Goal: Information Seeking & Learning: Learn about a topic

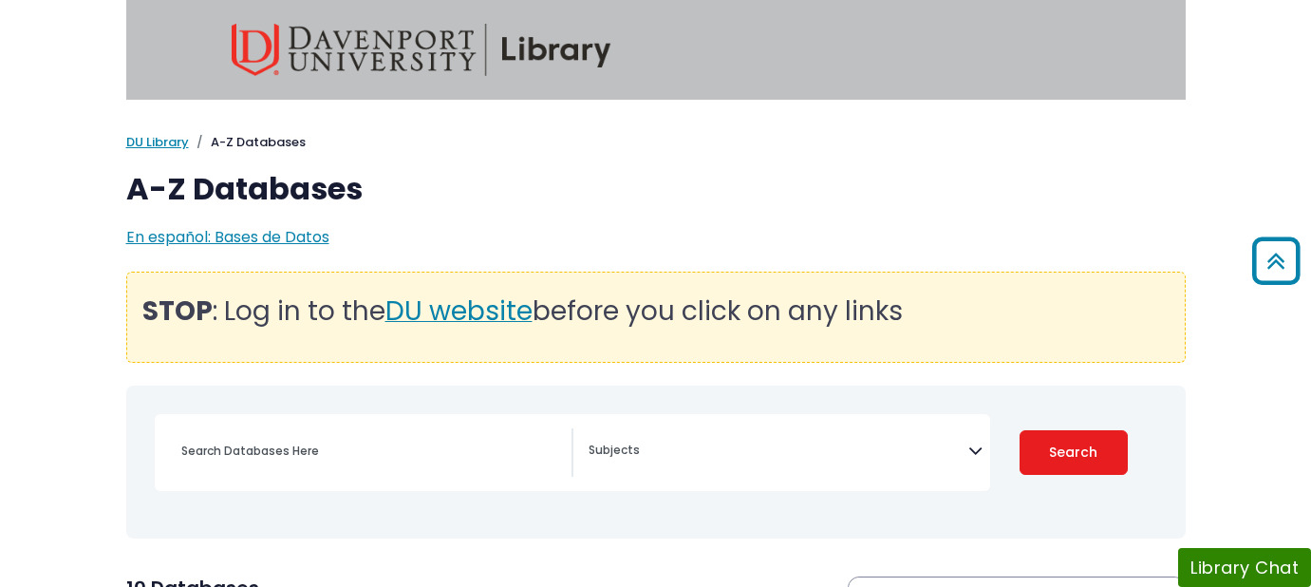
select select "Database Subject Filter"
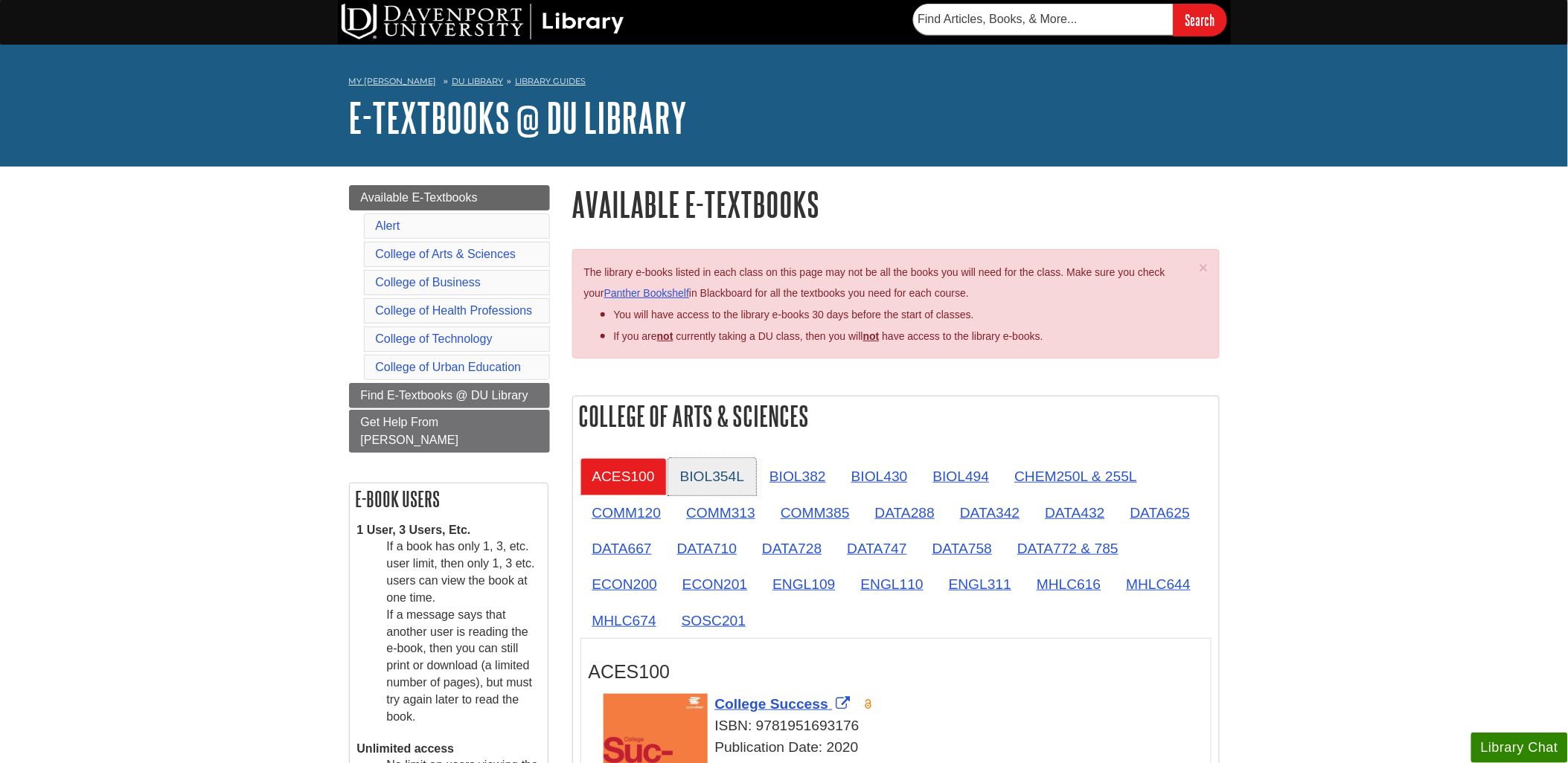
click at [720, 476] on link "BIOL354L" at bounding box center [712, 476] width 88 height 37
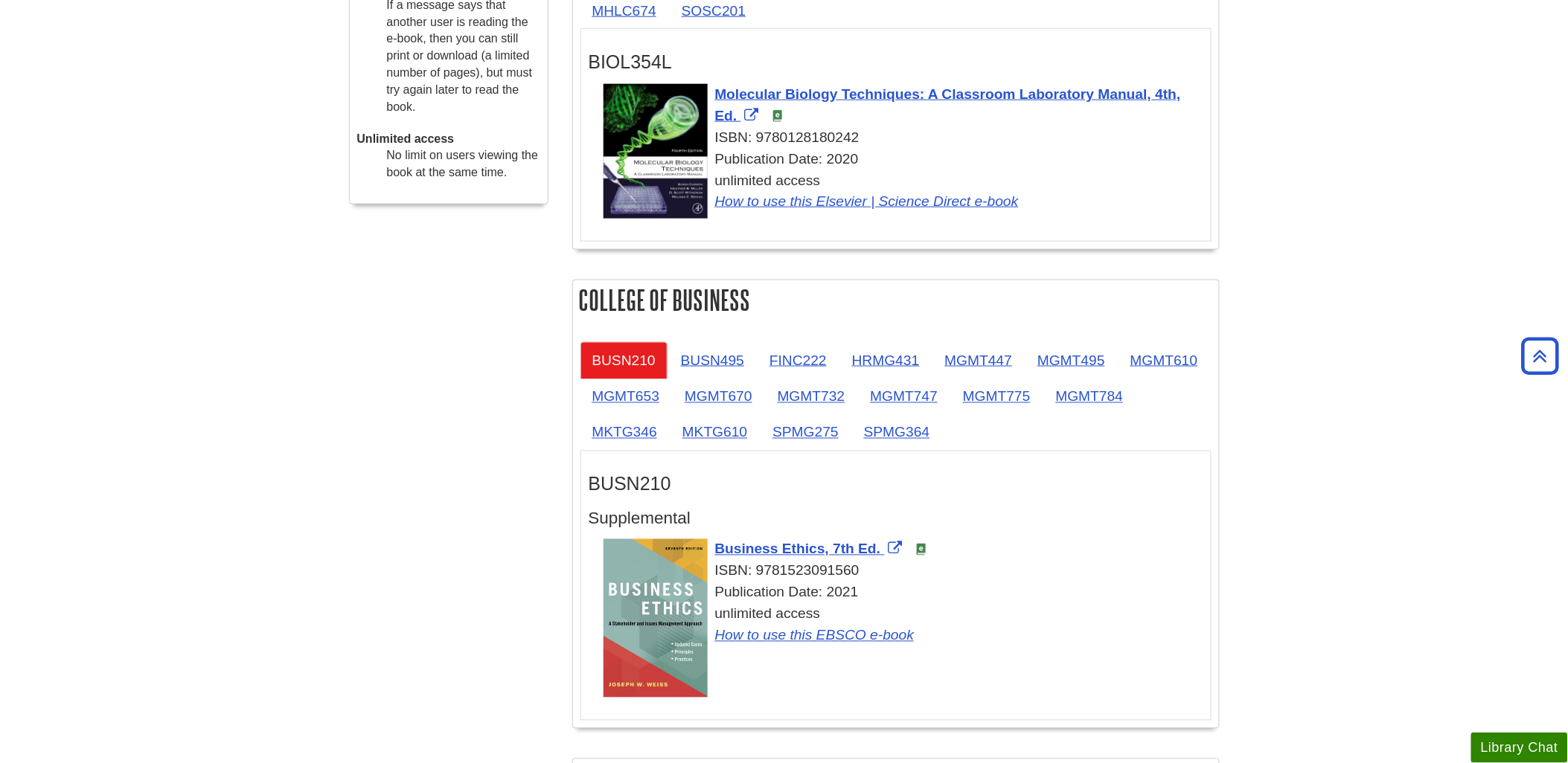
scroll to position [660, 0]
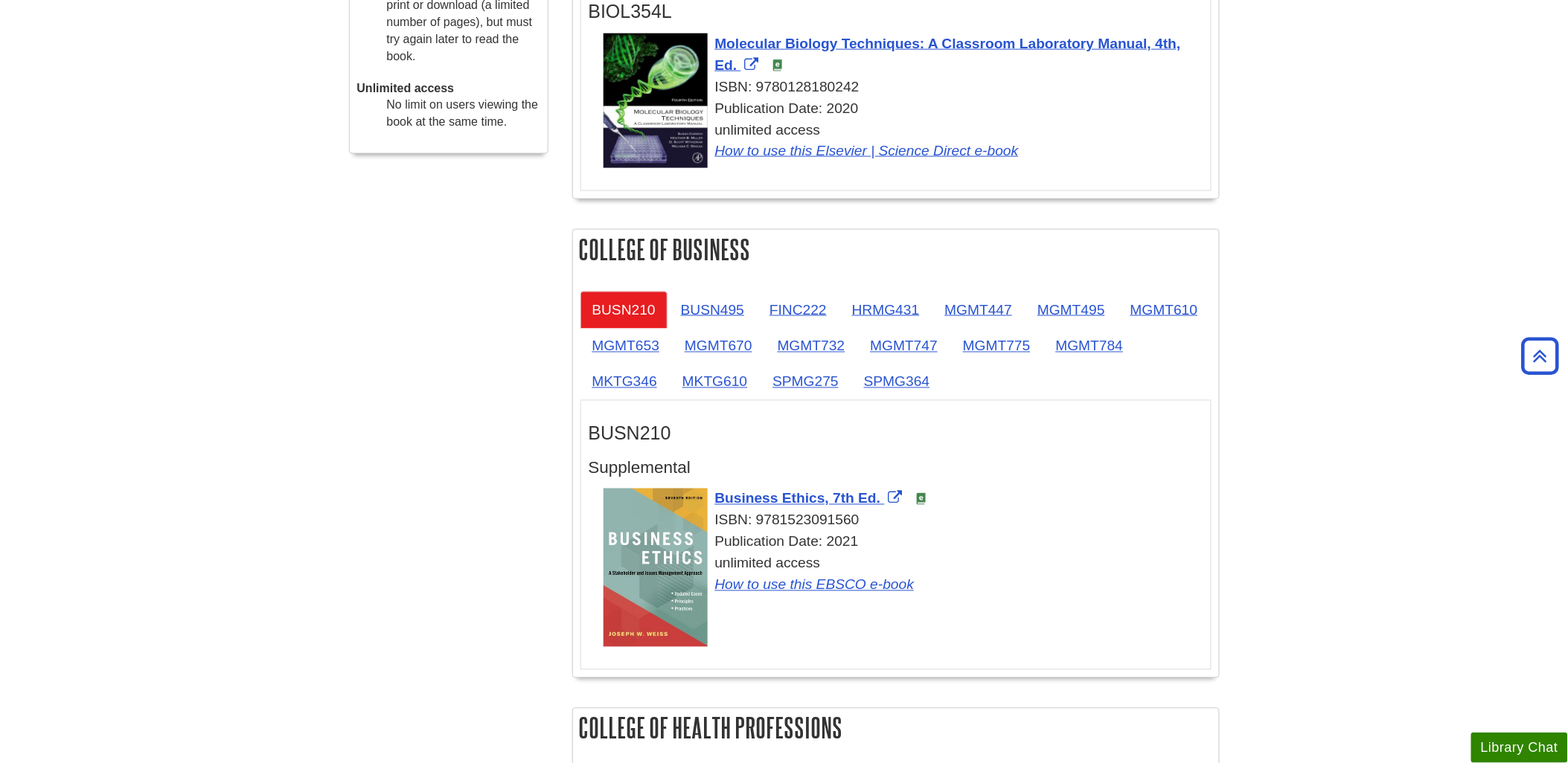
click at [739, 564] on div "unlimited access How to use this EBSCO e-book" at bounding box center [903, 574] width 599 height 43
click at [765, 566] on div "unlimited access How to use this EBSCO e-book" at bounding box center [903, 574] width 599 height 43
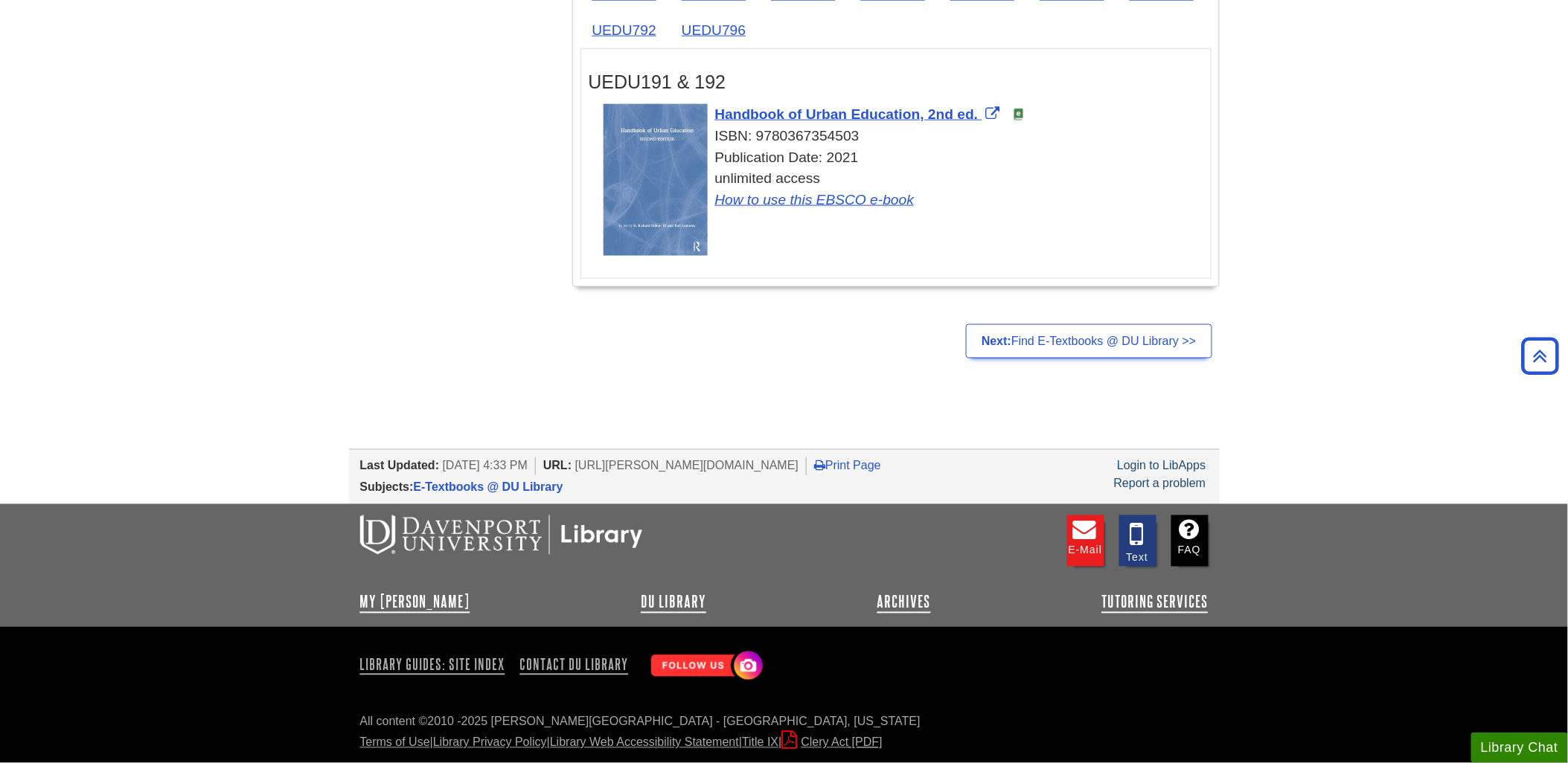
scroll to position [2065, 0]
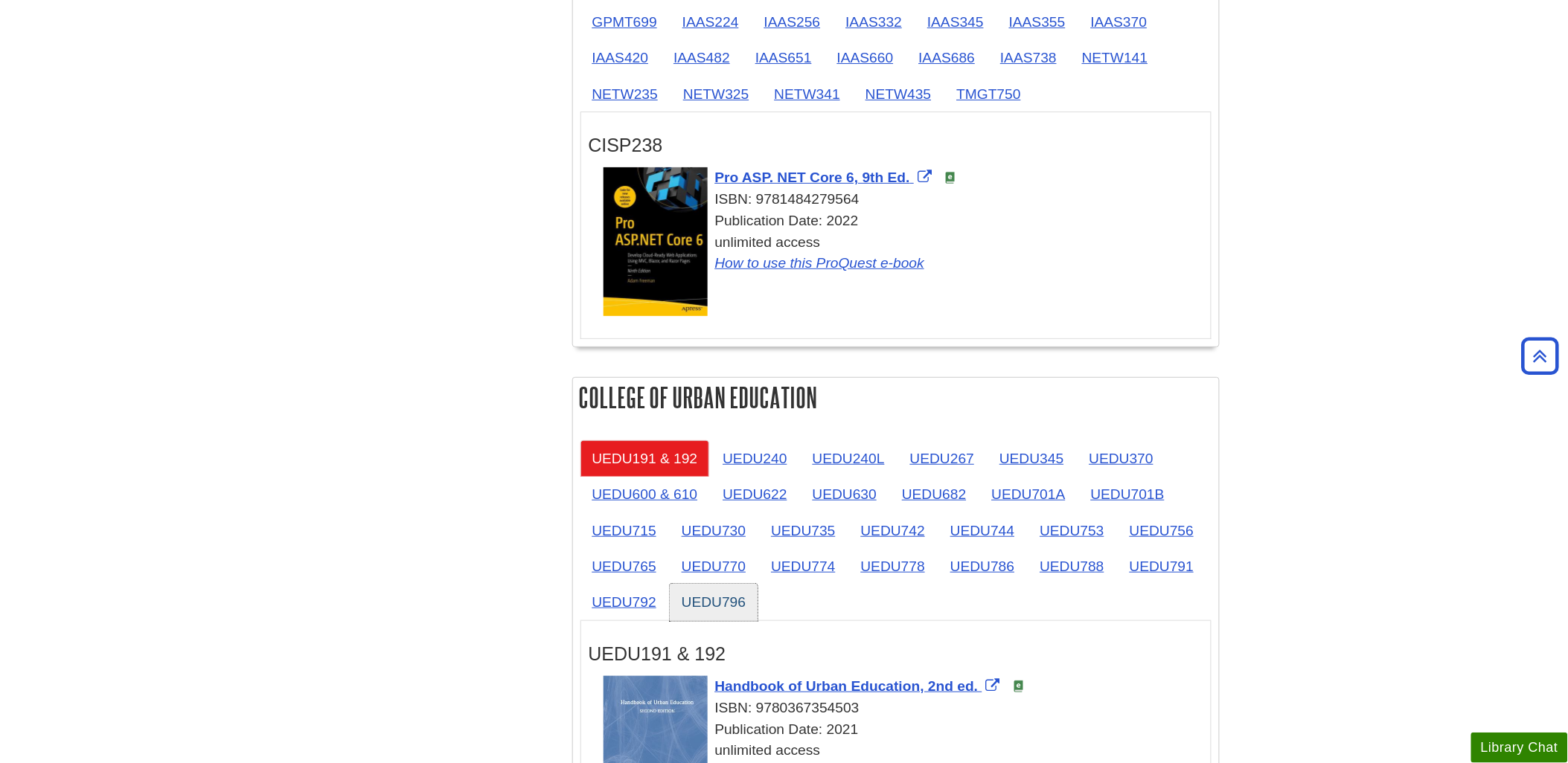
click at [713, 606] on link "UEDU796" at bounding box center [714, 602] width 88 height 37
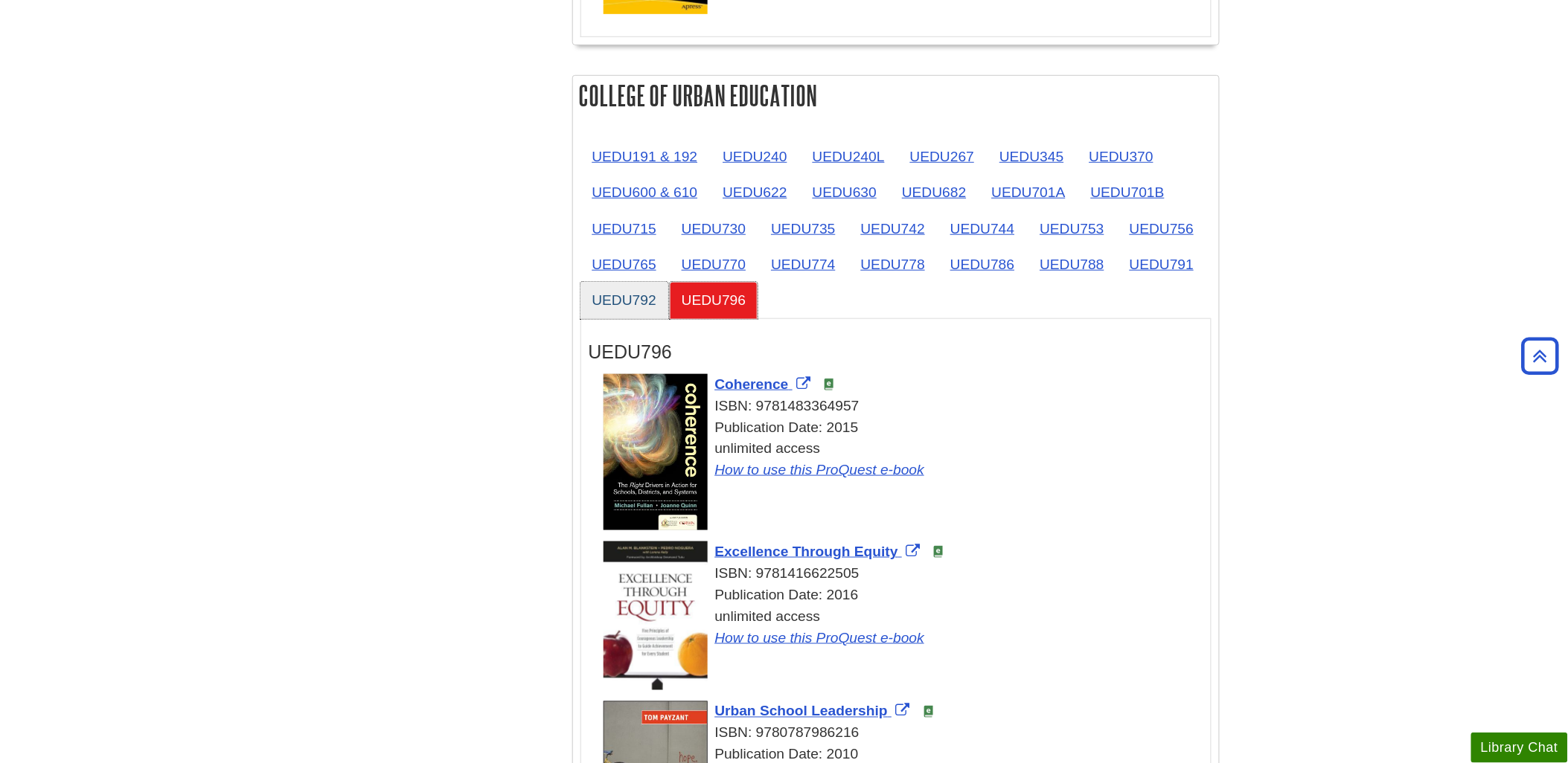
scroll to position [2396, 0]
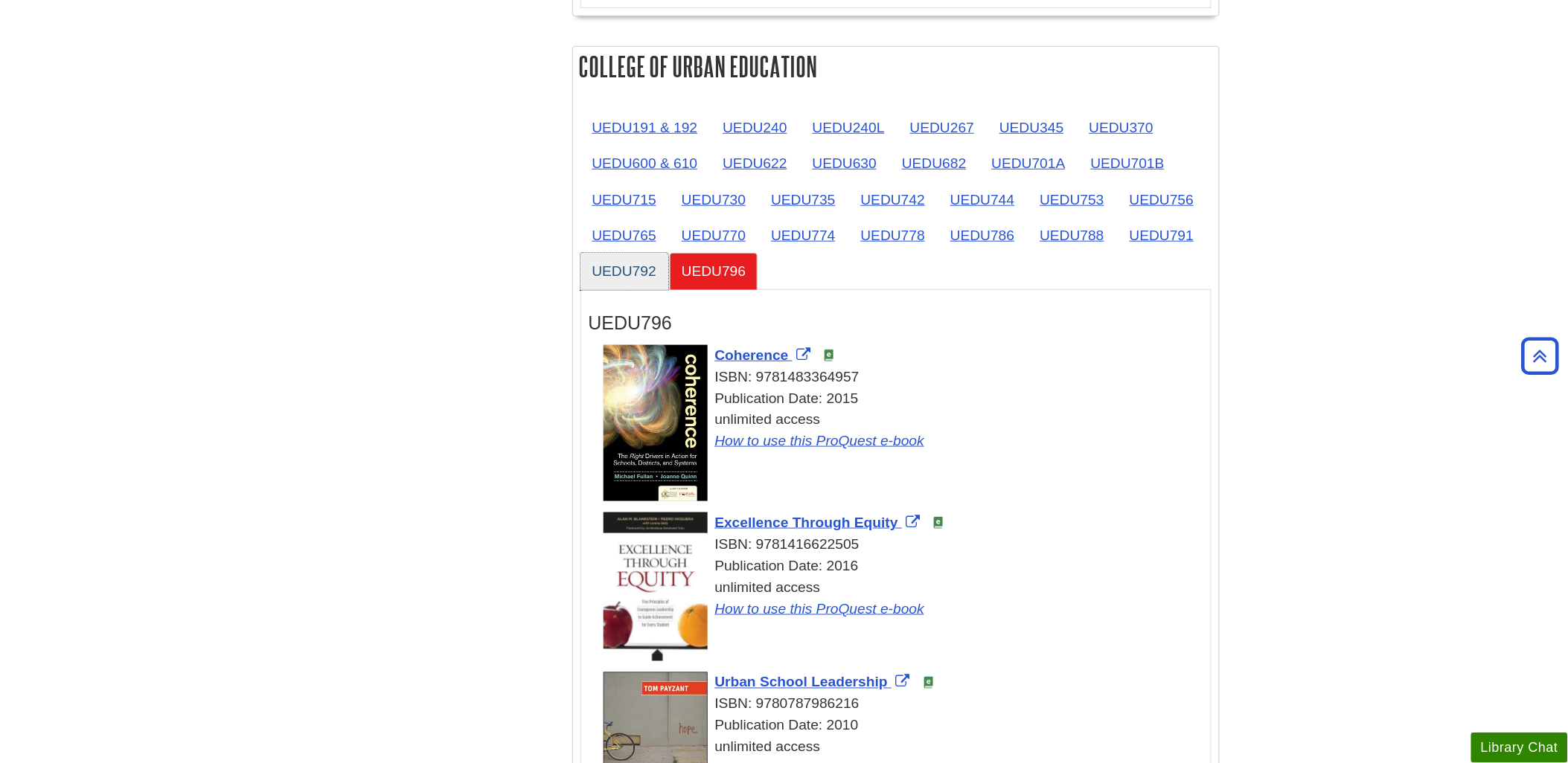
click at [607, 279] on link "UEDU792" at bounding box center [625, 271] width 88 height 37
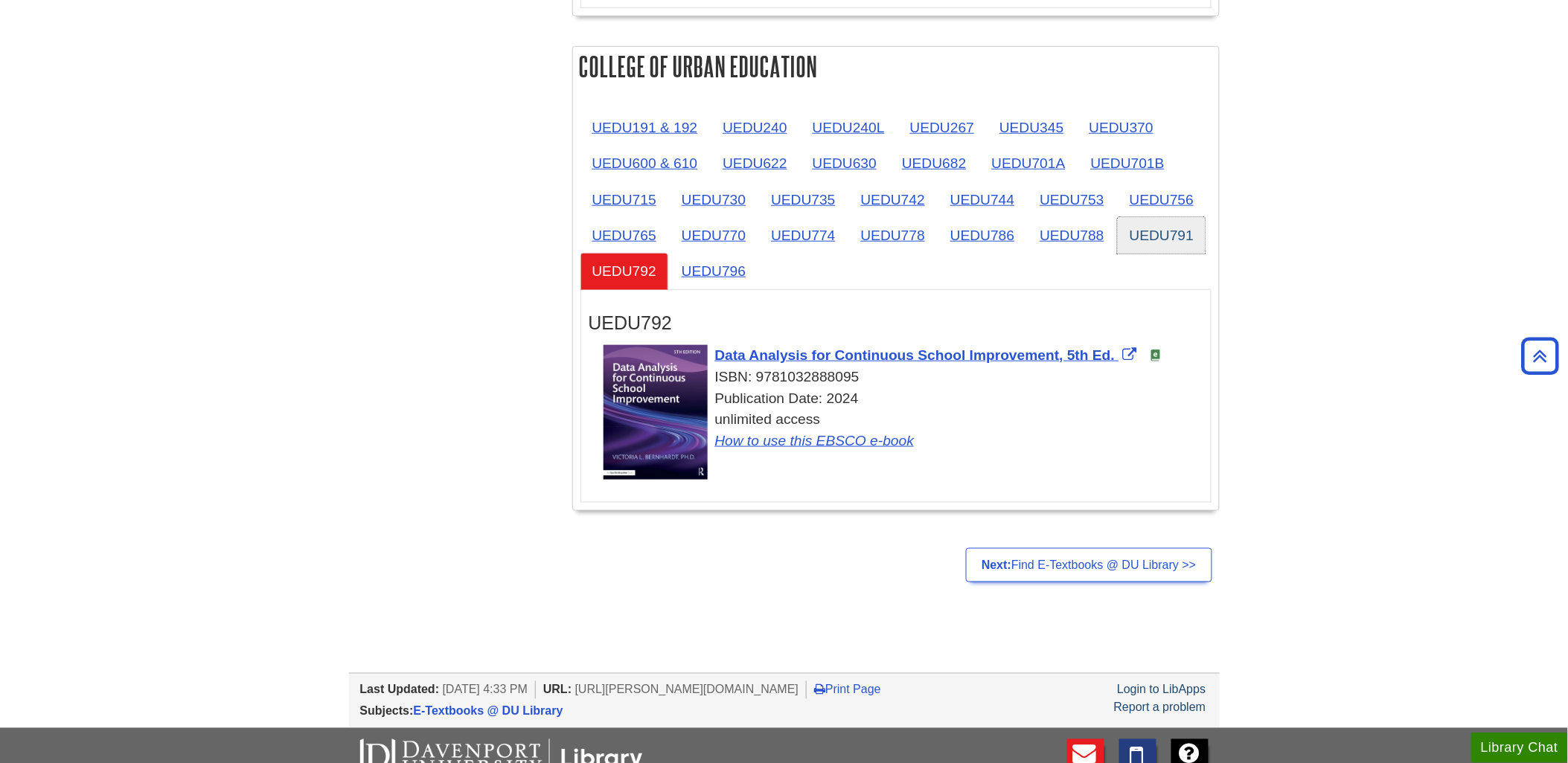
click at [1141, 246] on link "UEDU791" at bounding box center [1161, 235] width 88 height 37
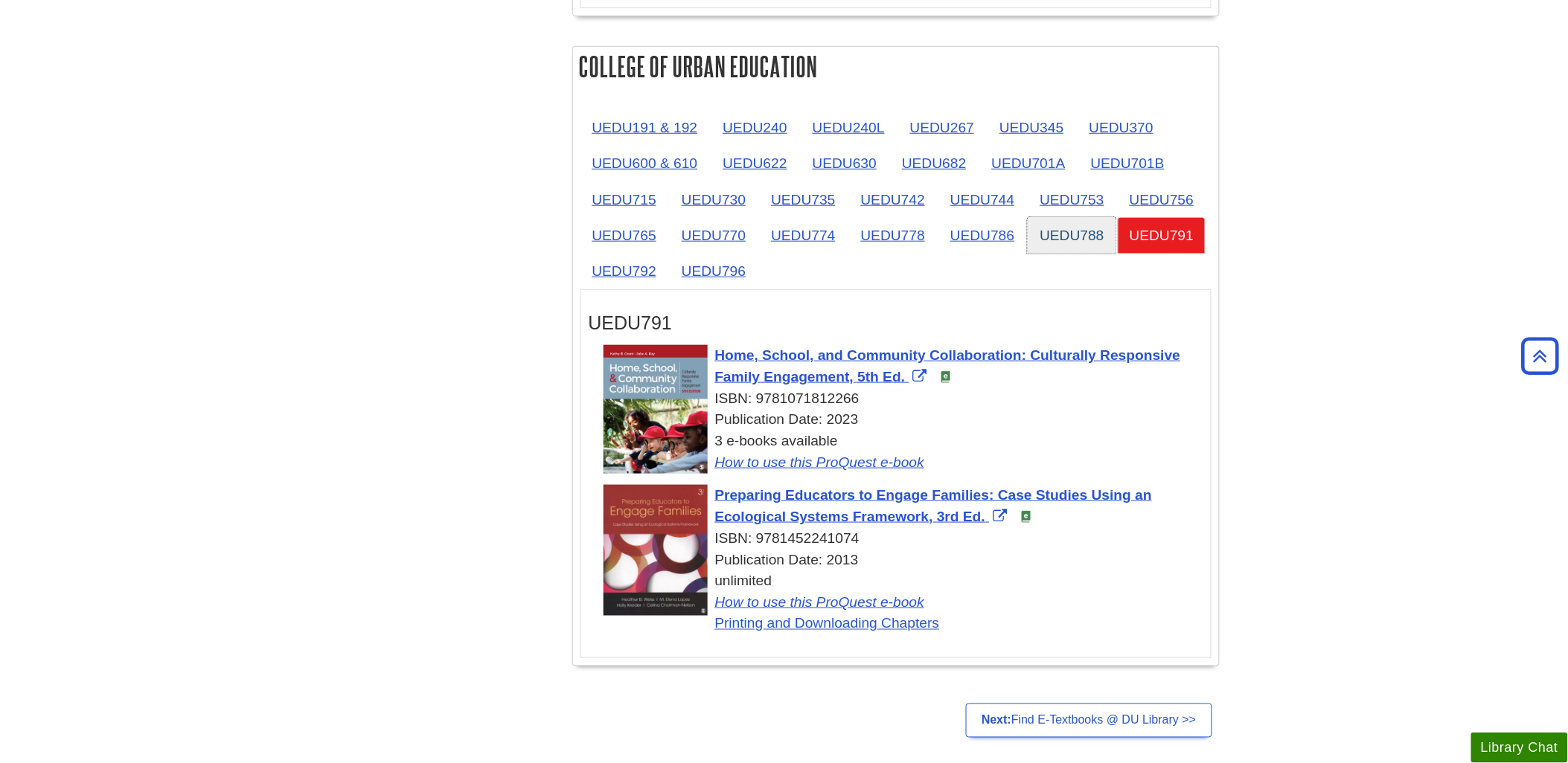
click at [1079, 241] on link "UEDU788" at bounding box center [1071, 235] width 88 height 37
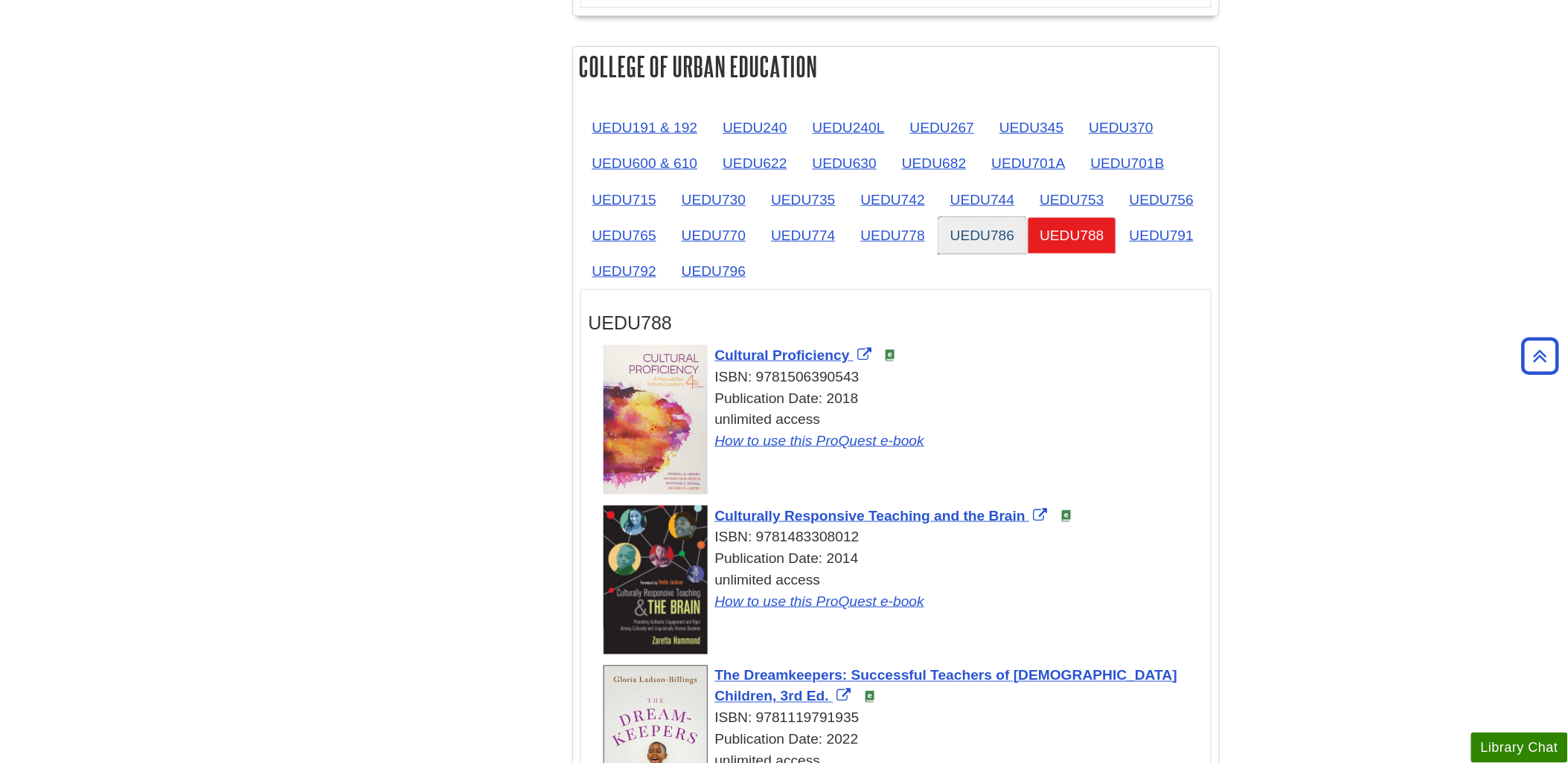
click at [952, 247] on link "UEDU786" at bounding box center [982, 235] width 88 height 37
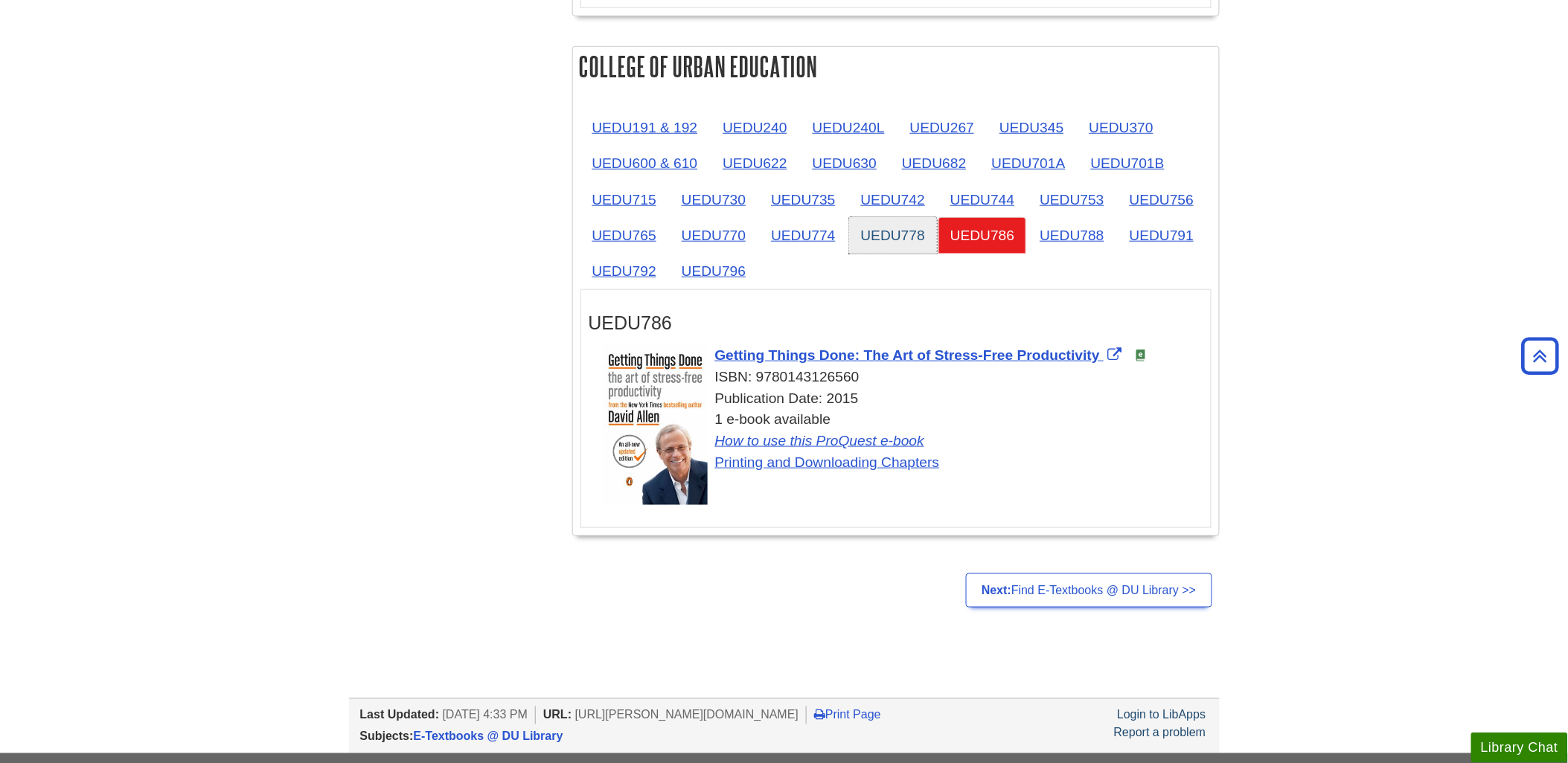
click at [875, 248] on link "UEDU778" at bounding box center [893, 235] width 88 height 37
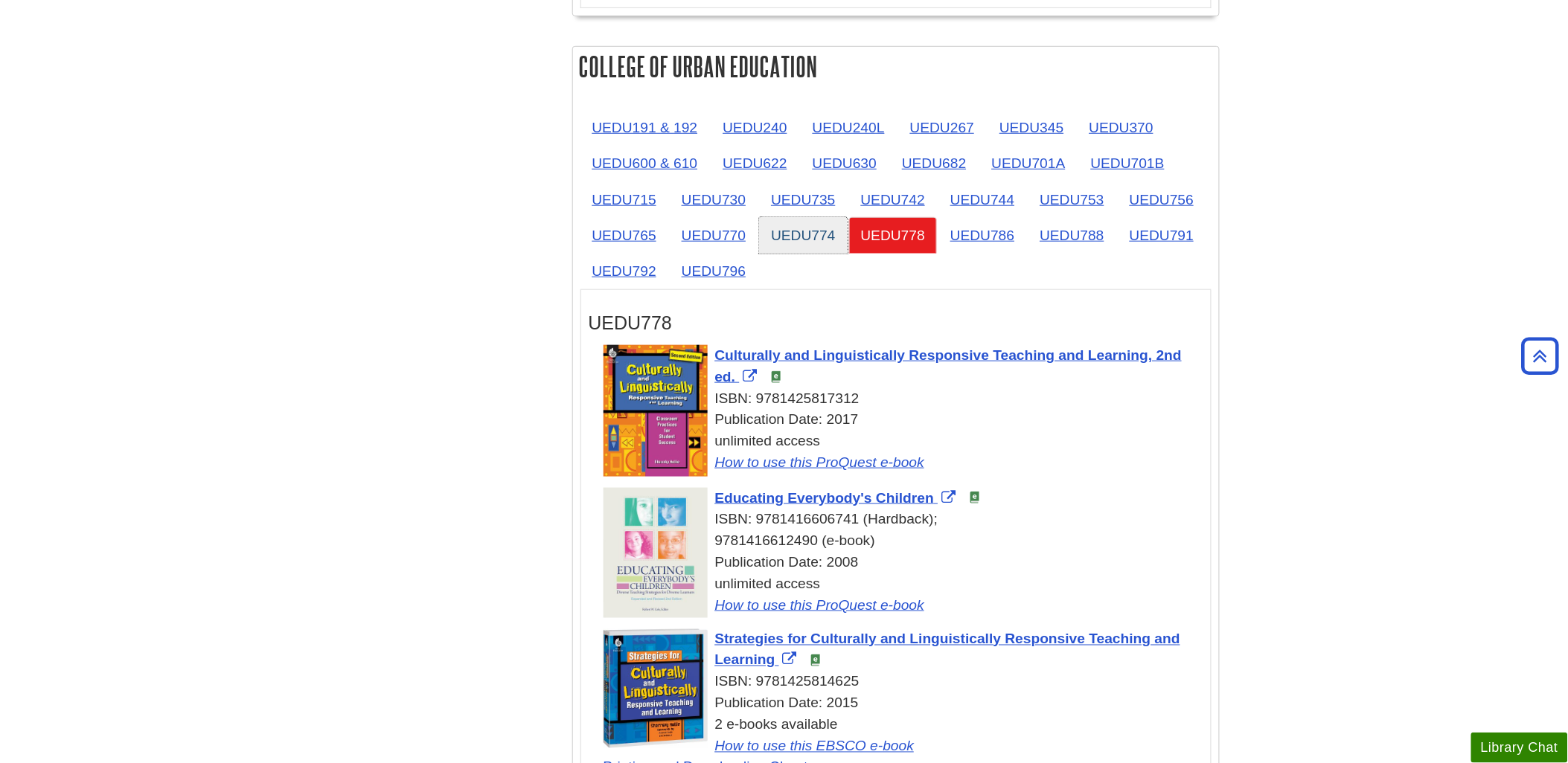
click at [782, 250] on link "UEDU774" at bounding box center [802, 235] width 88 height 37
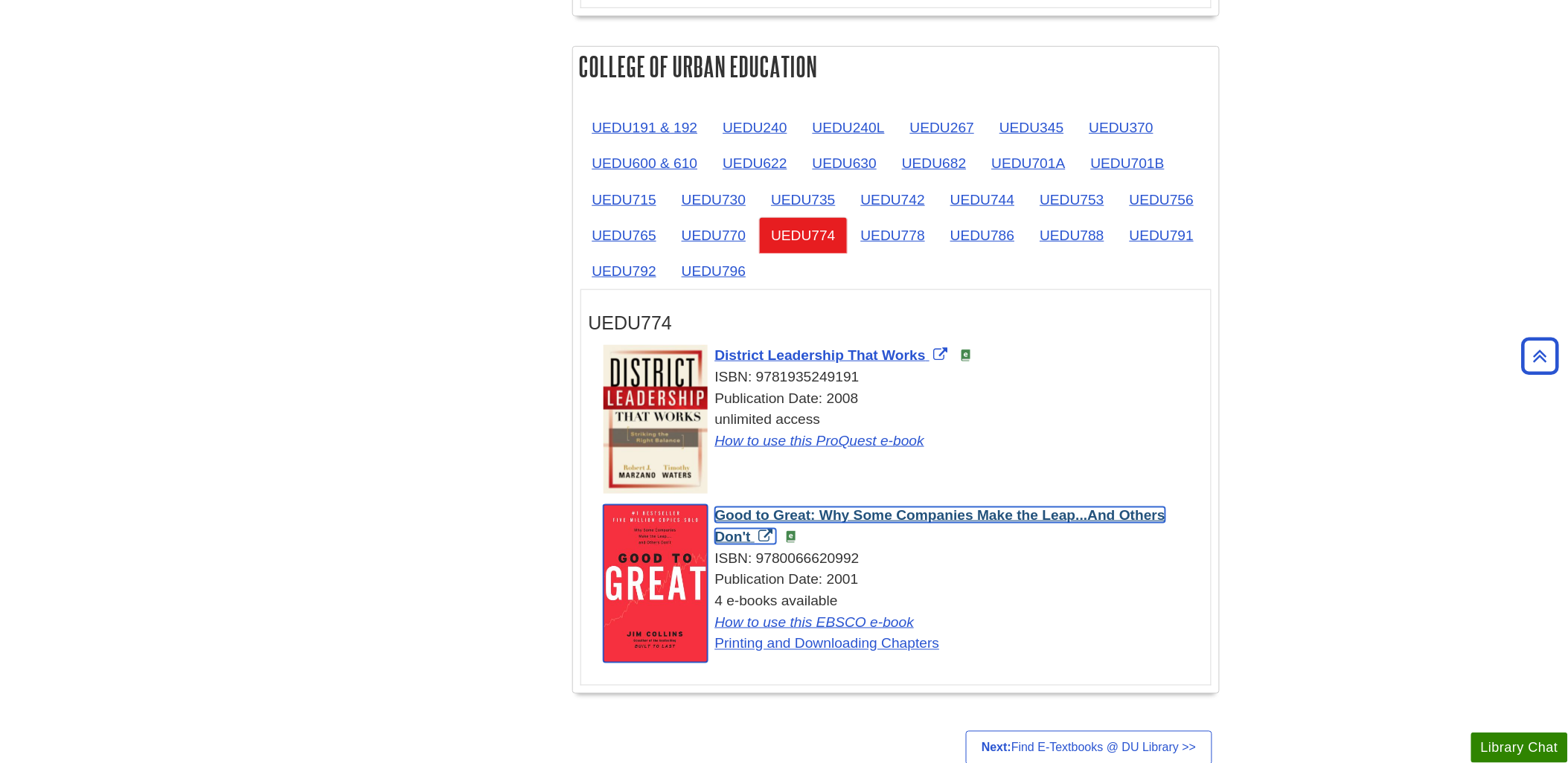
click at [794, 521] on span "Good to Great: Why Some Companies Make the Leap...And Others Don't" at bounding box center [940, 526] width 451 height 37
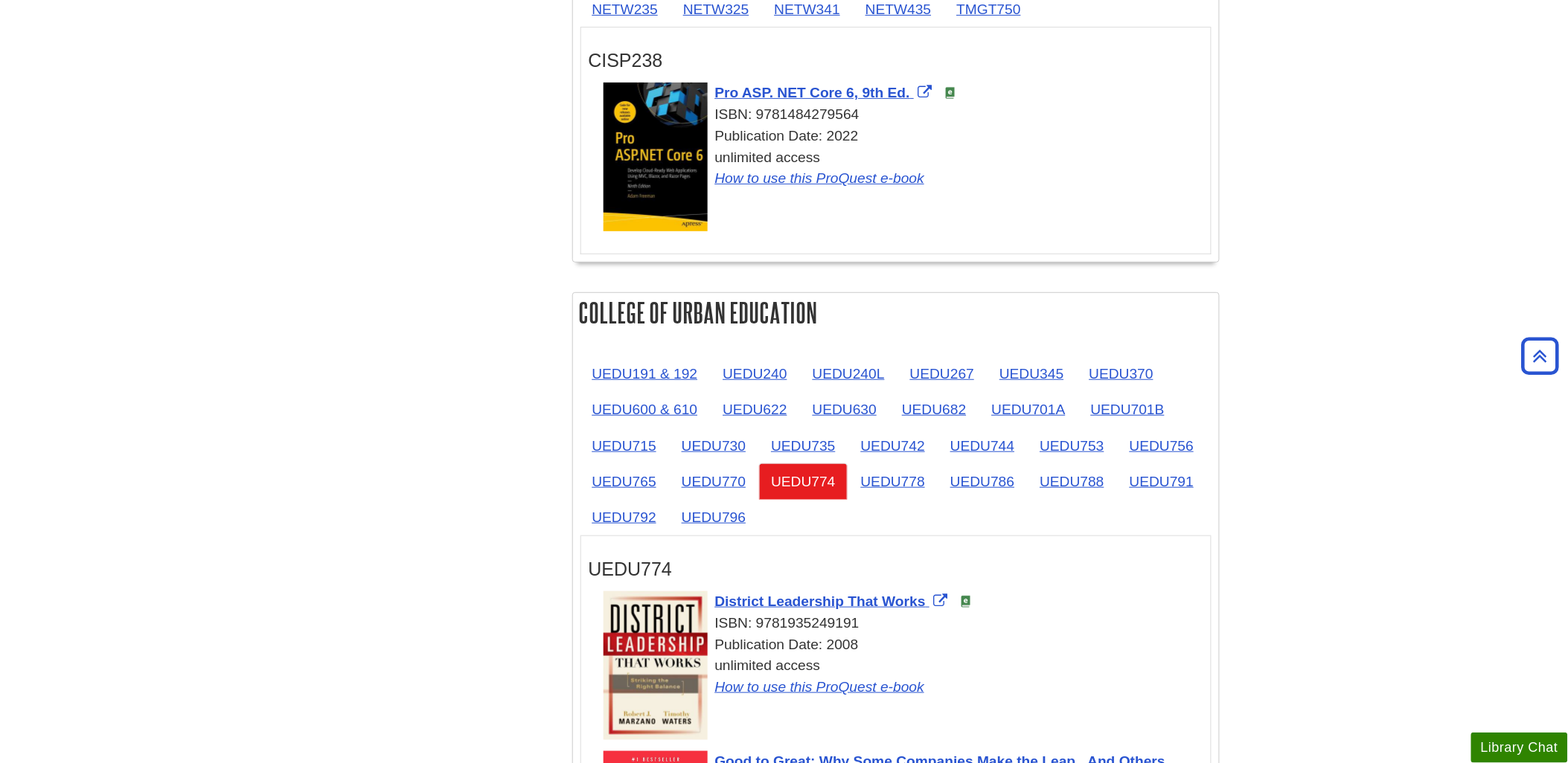
scroll to position [2147, 0]
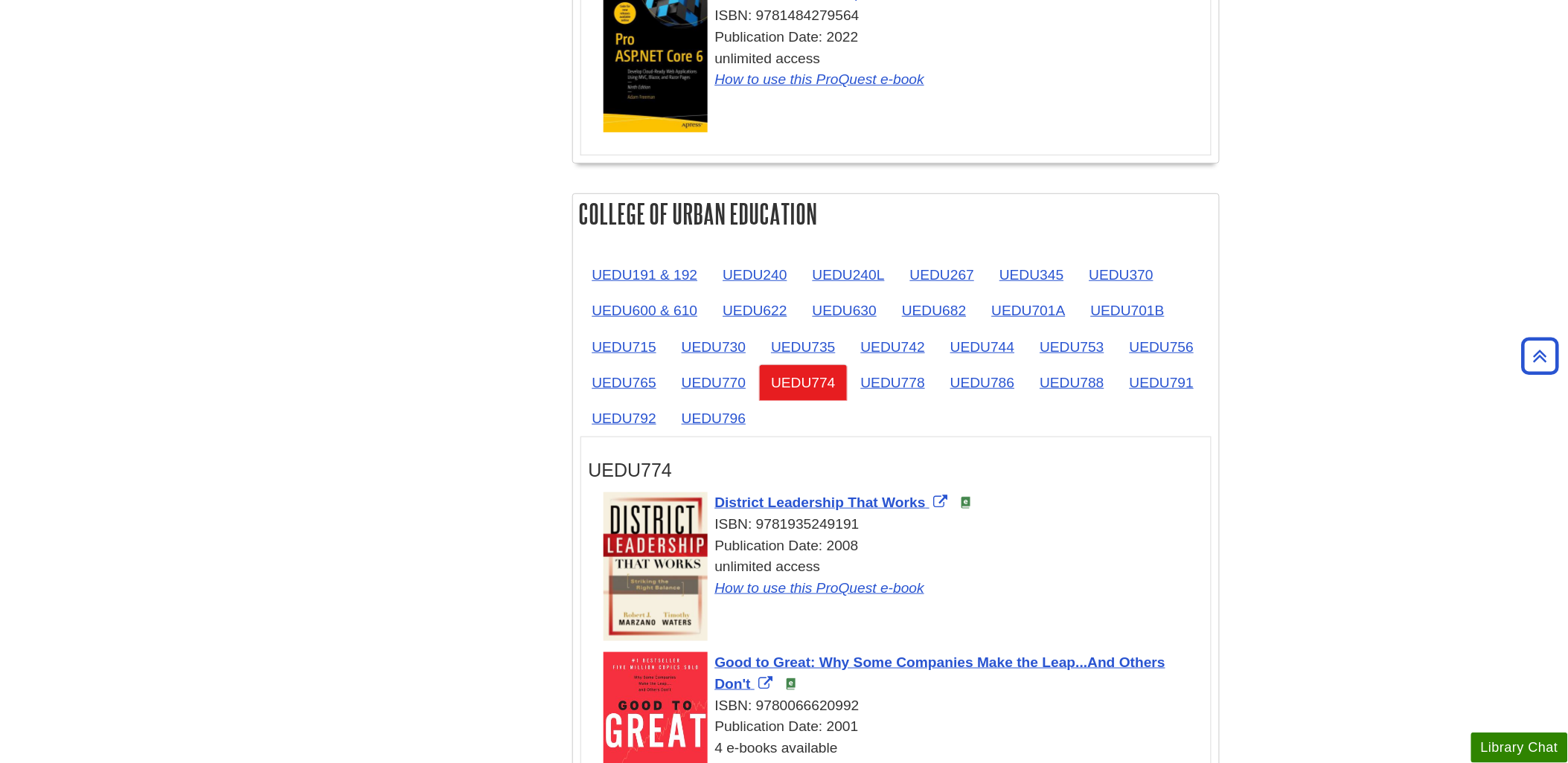
scroll to position [2313, 0]
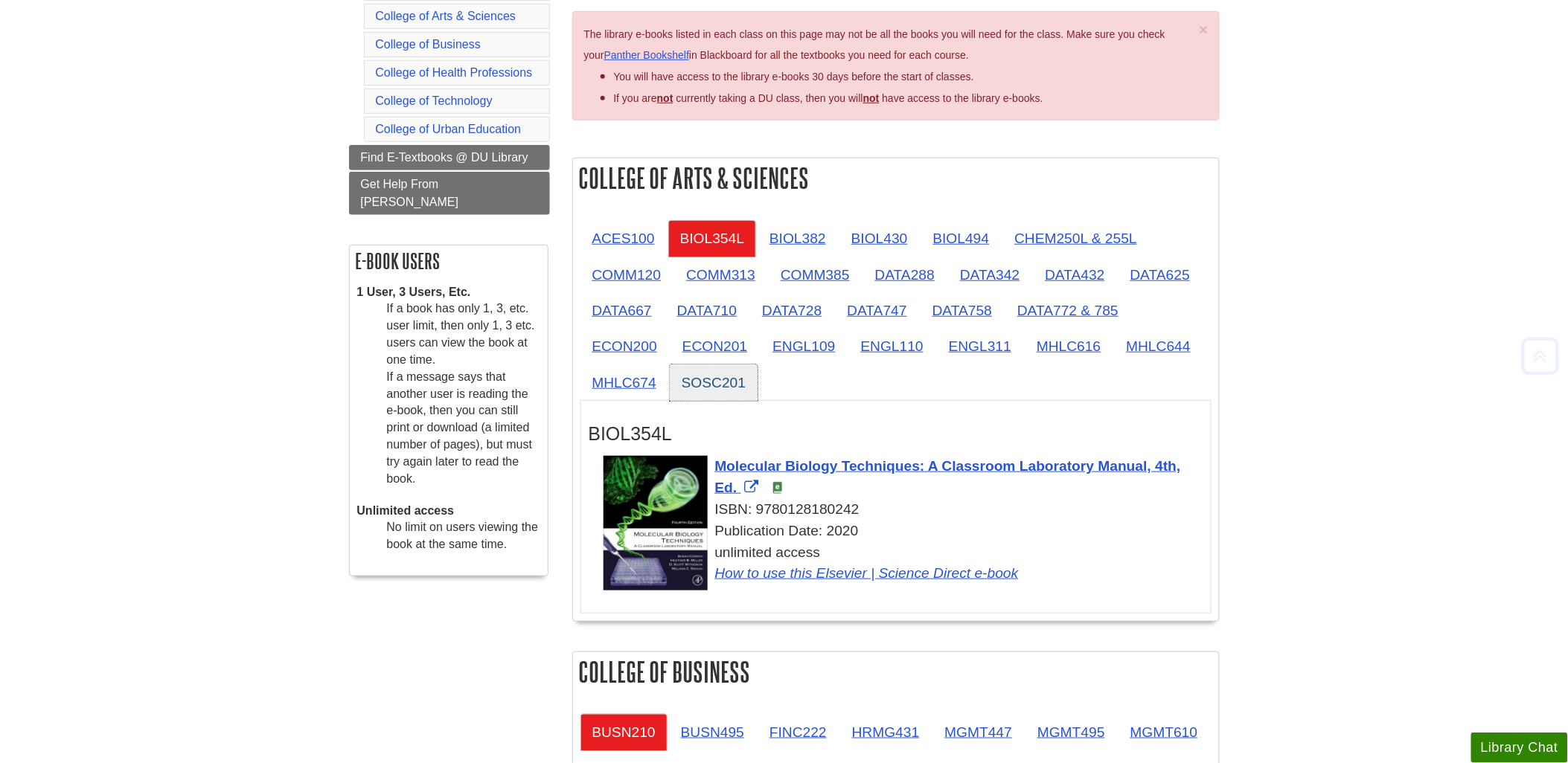
scroll to position [248, 0]
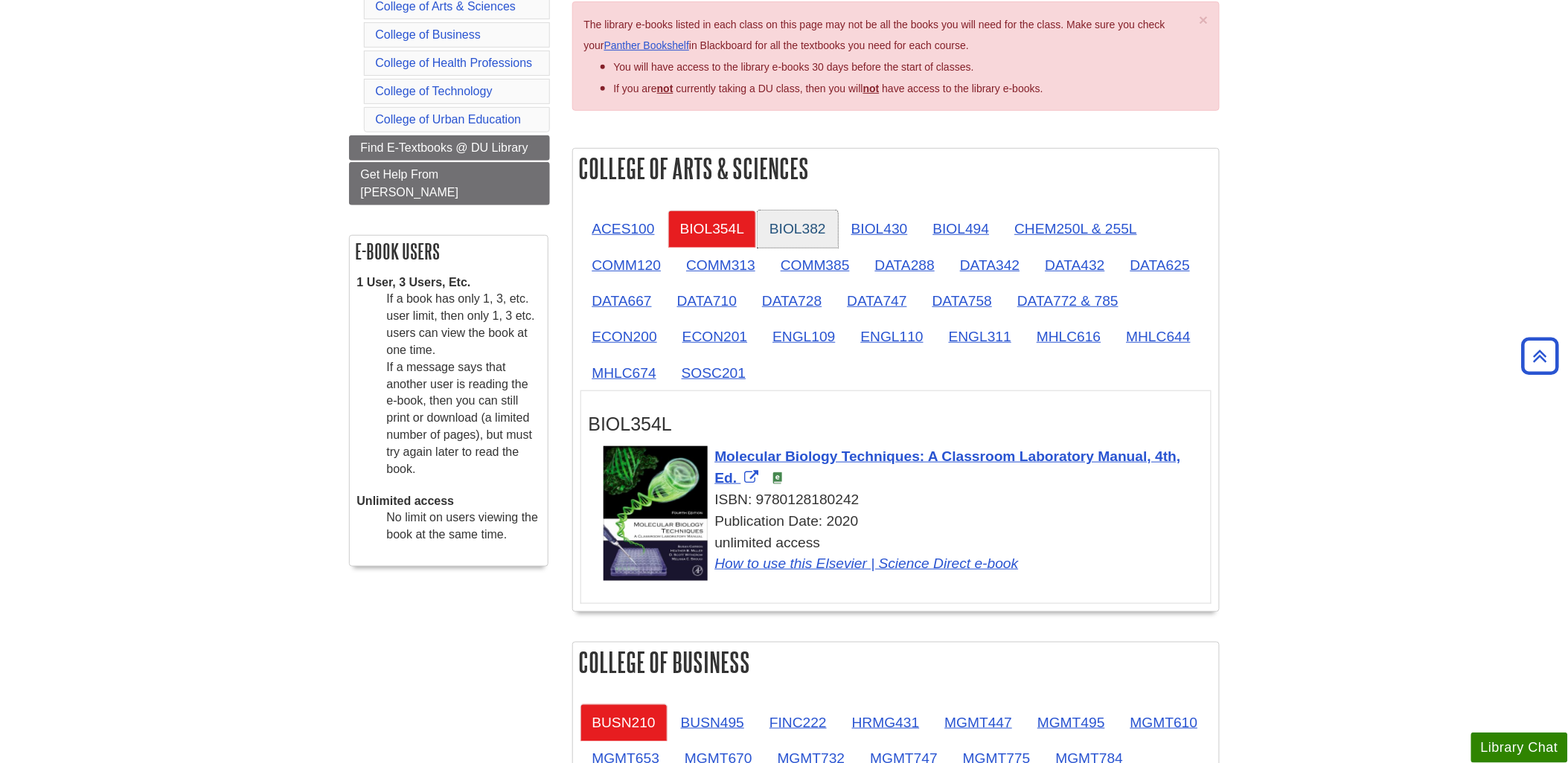
click at [809, 222] on link "BIOL382" at bounding box center [798, 229] width 81 height 37
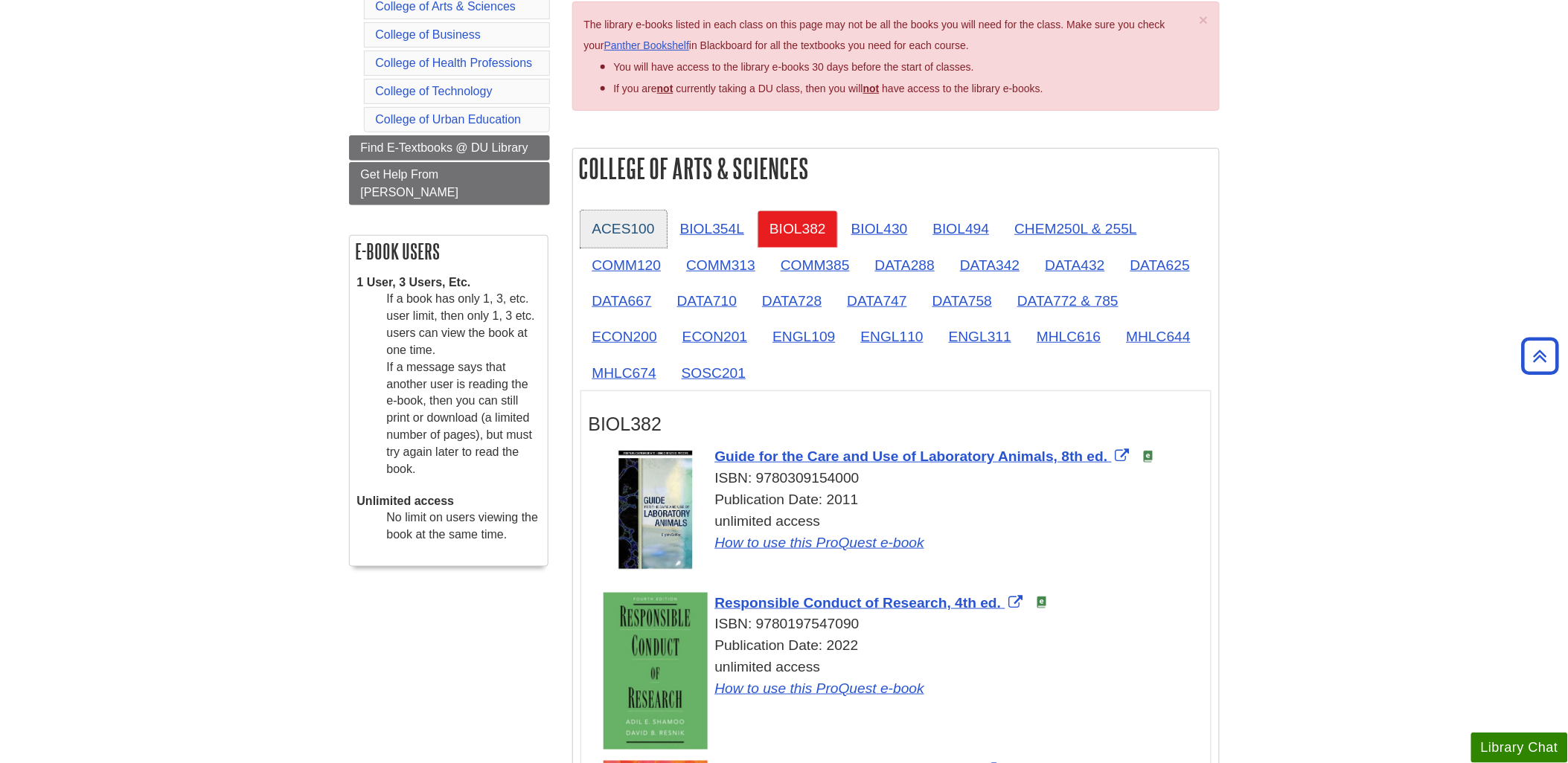
click at [623, 231] on link "ACES100" at bounding box center [624, 229] width 86 height 37
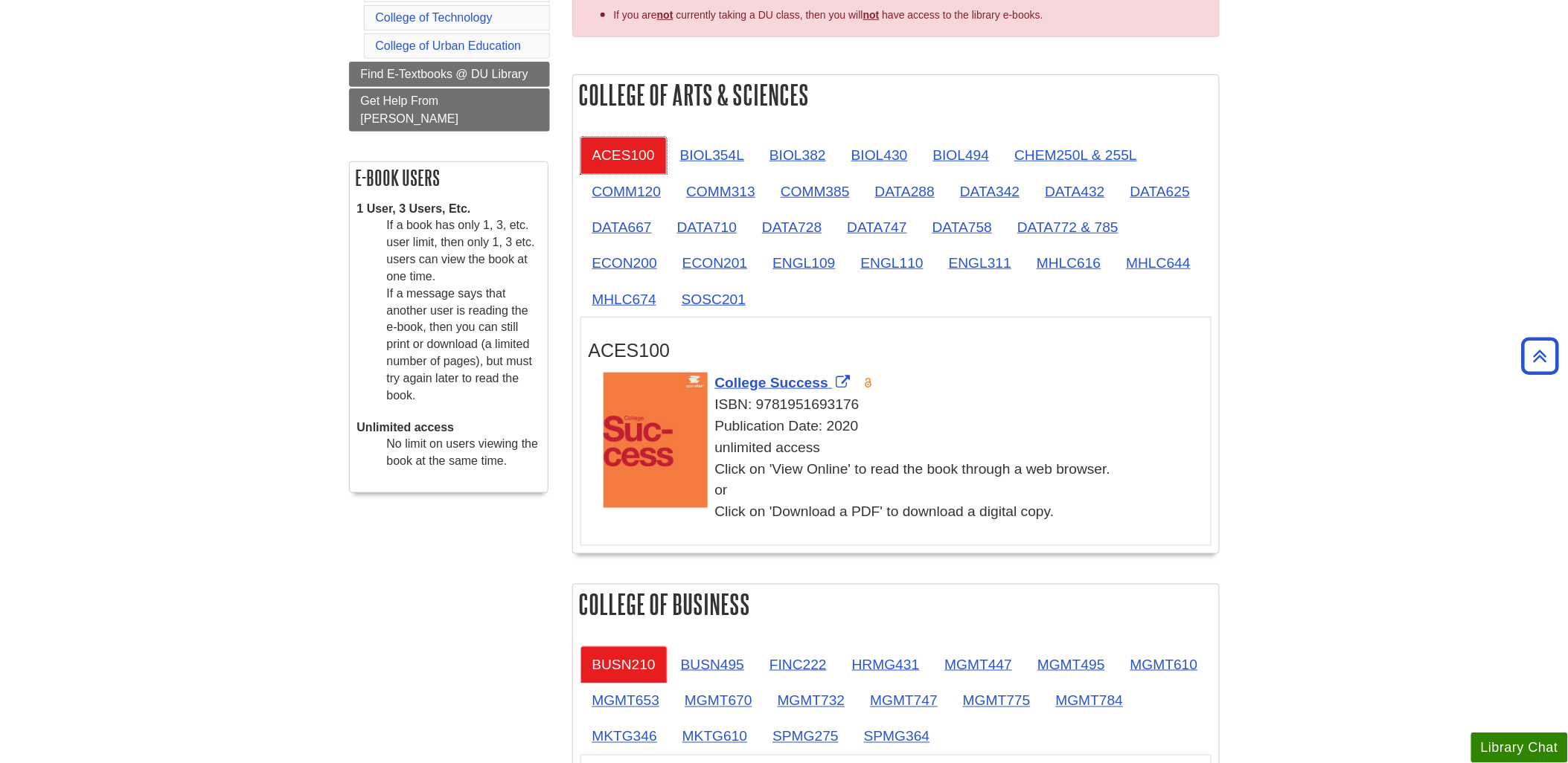
scroll to position [331, 0]
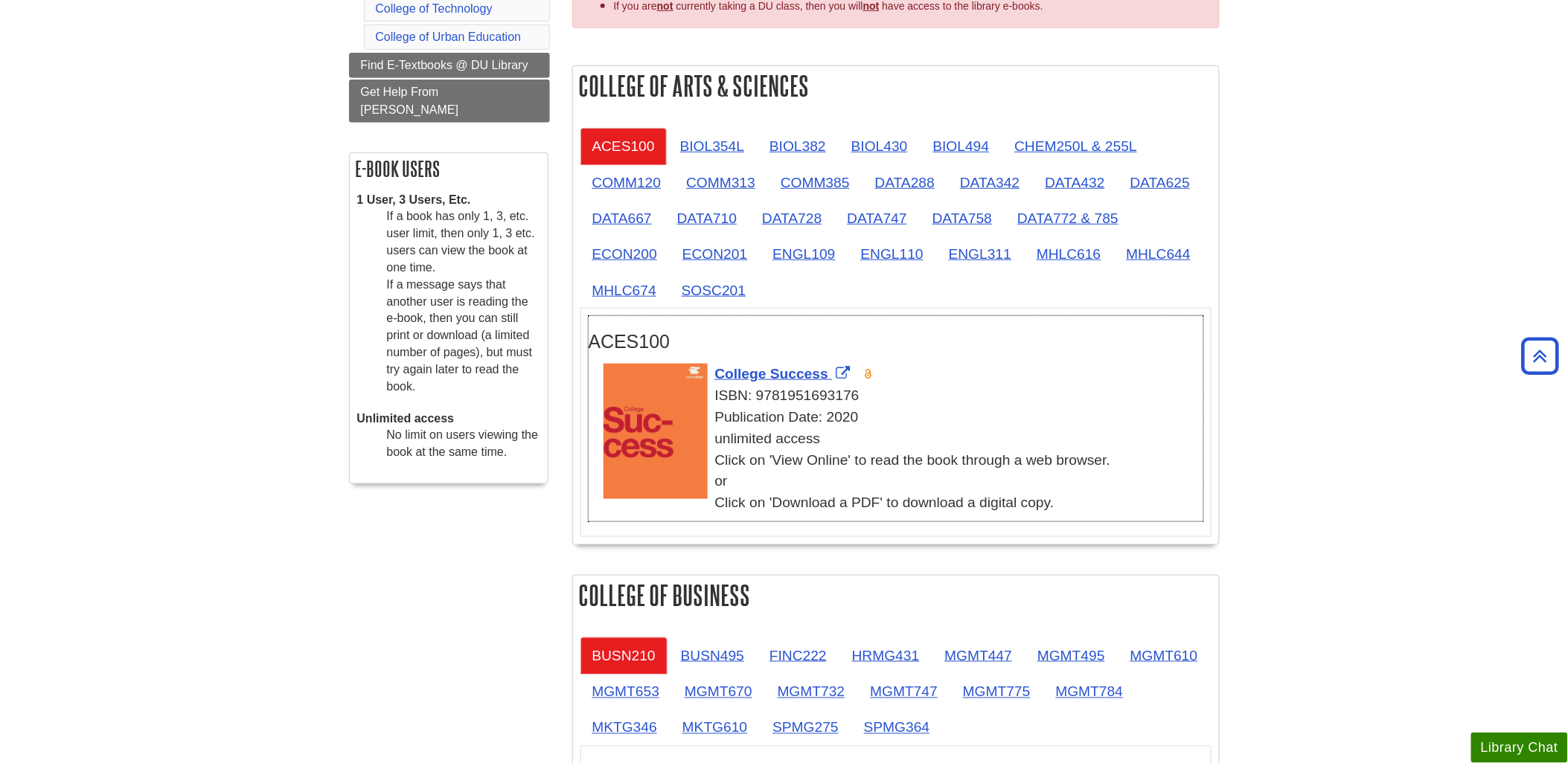
click at [716, 459] on div "unlimited access Click on 'View Online' to read the book through a web browser.…" at bounding box center [903, 471] width 599 height 85
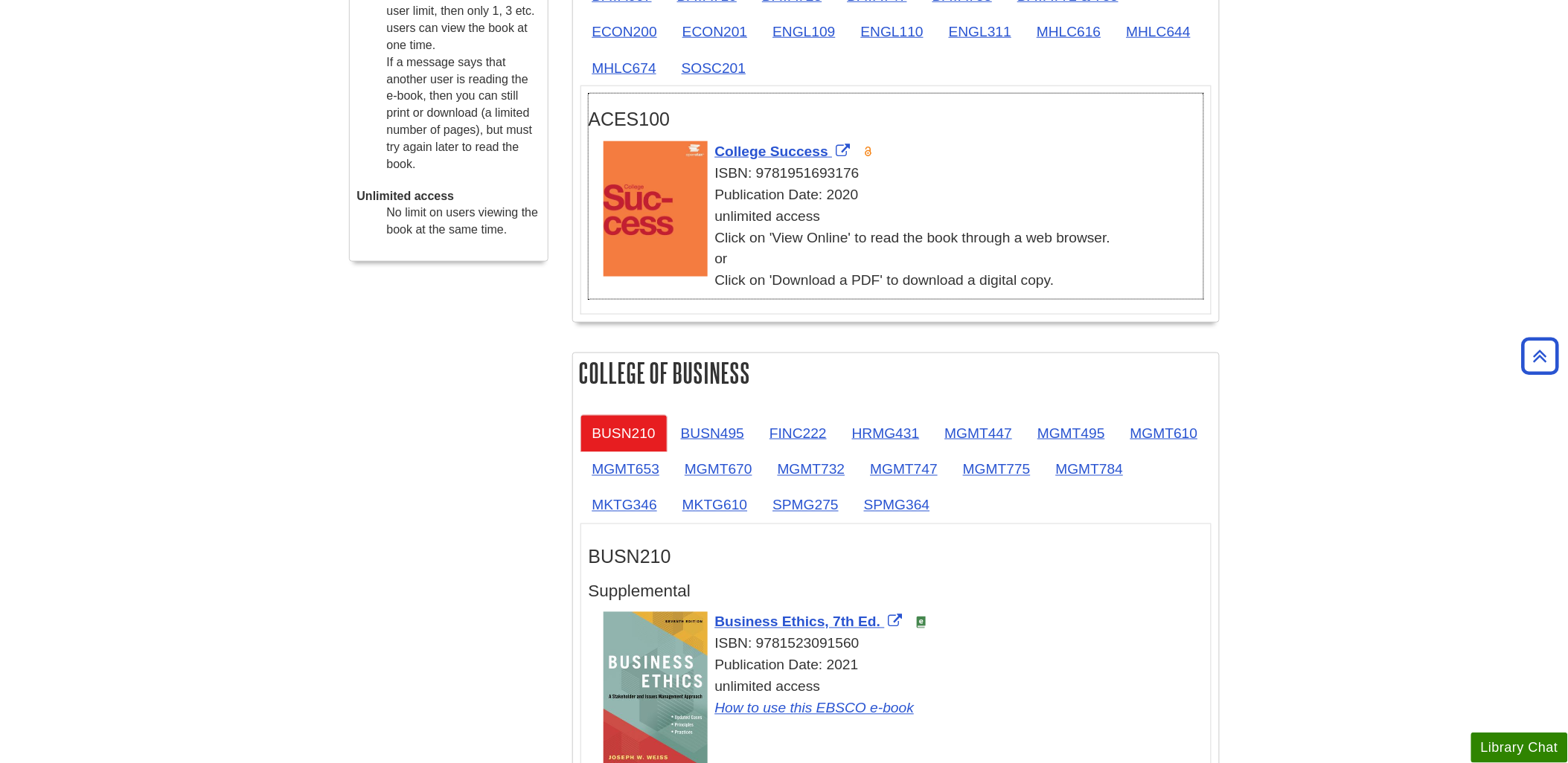
scroll to position [165, 0]
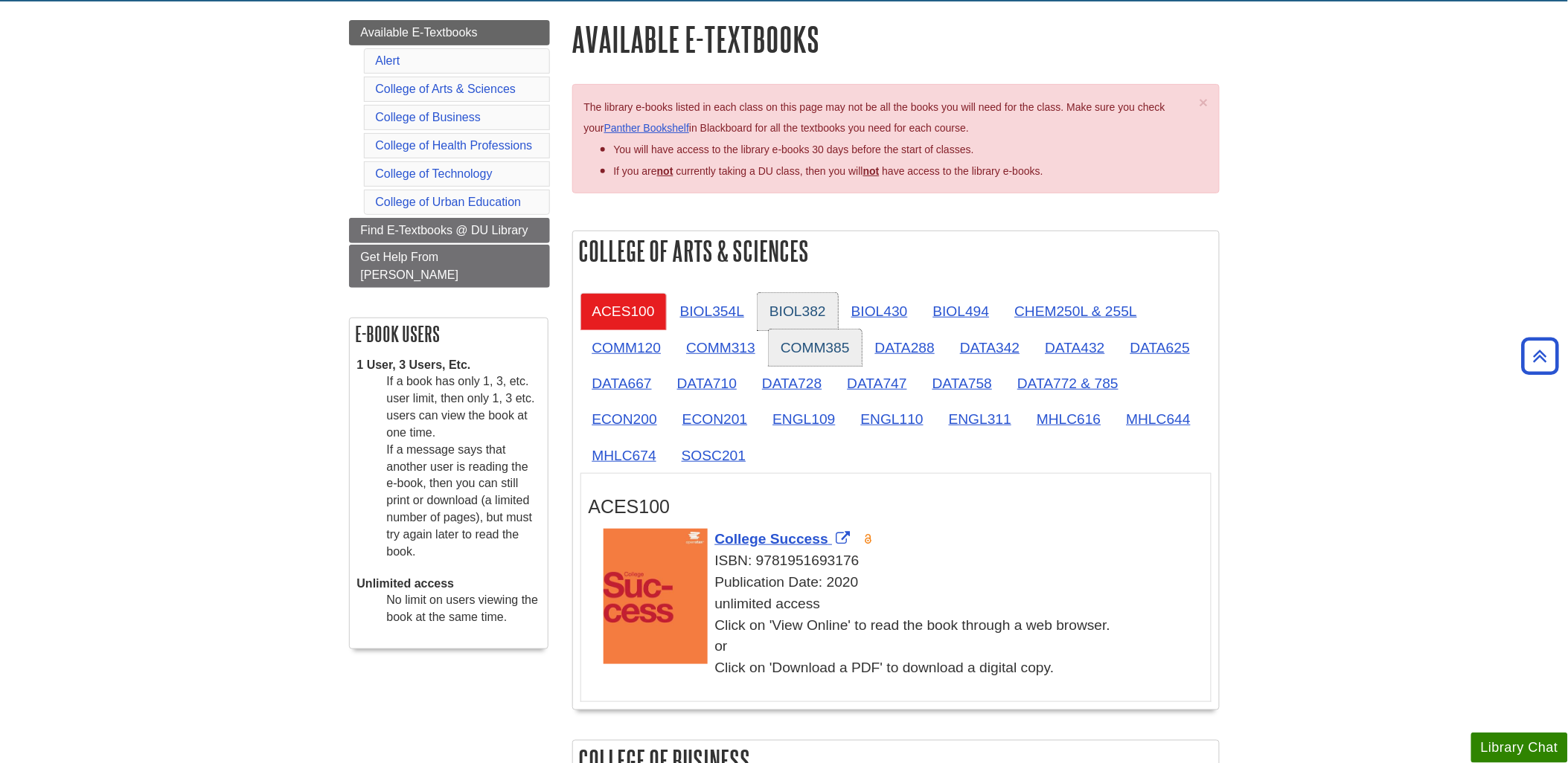
drag, startPoint x: 791, startPoint y: 316, endPoint x: 789, endPoint y: 341, distance: 25.1
click at [791, 316] on link "BIOL382" at bounding box center [798, 311] width 81 height 37
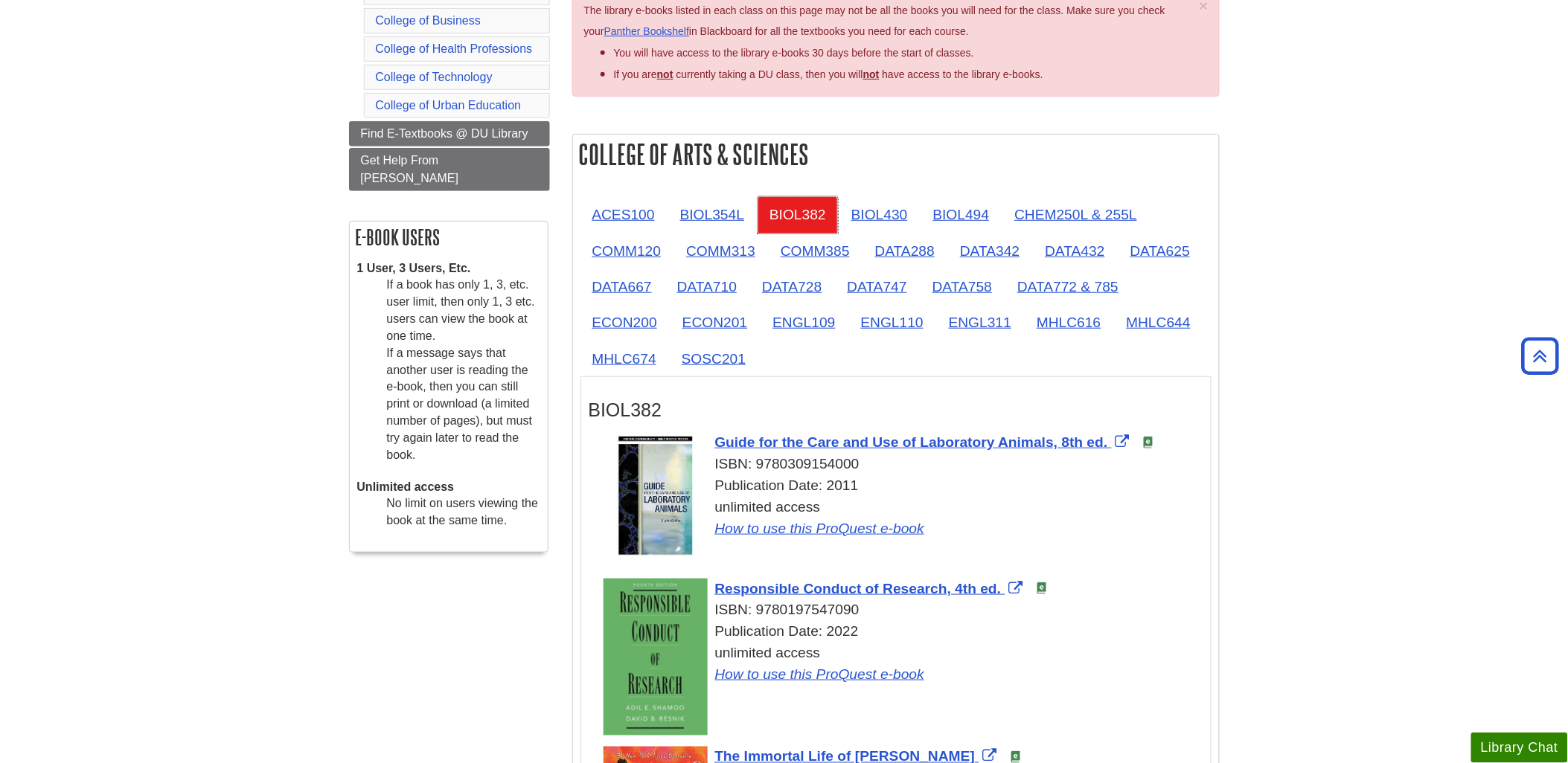
scroll to position [495, 0]
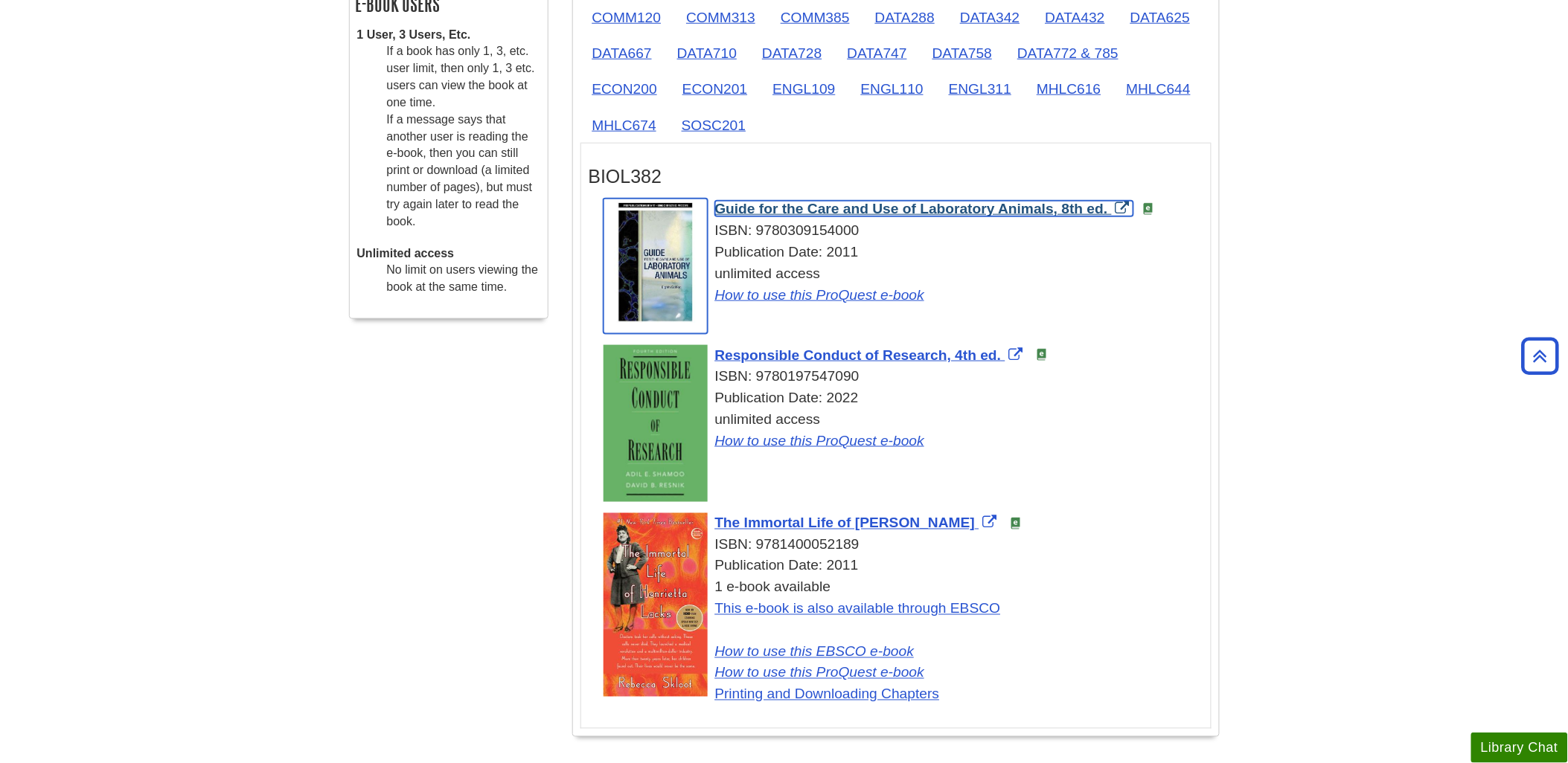
click at [656, 273] on img "Link opens in new window" at bounding box center [655, 266] width 104 height 135
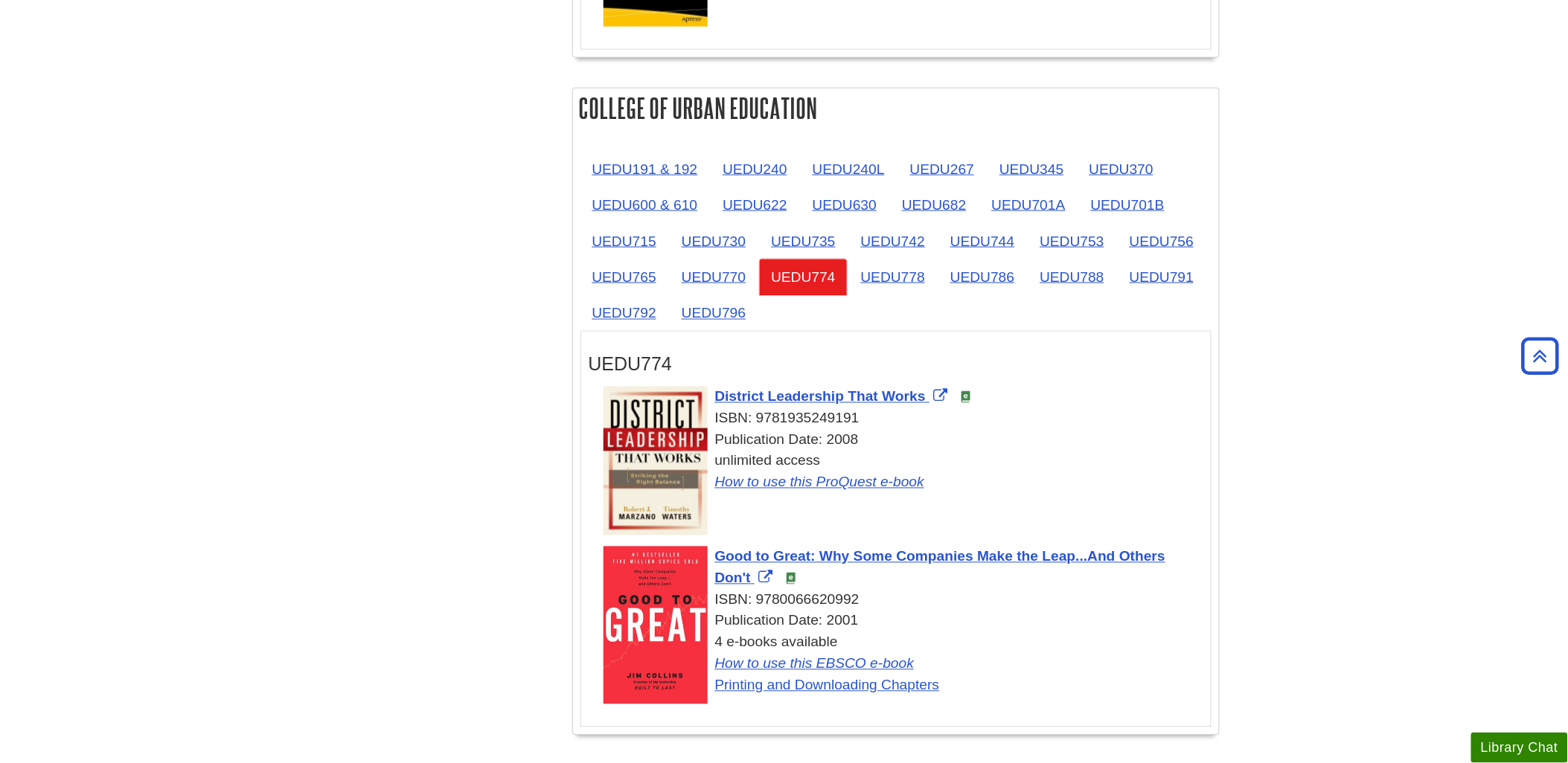
scroll to position [3181, 0]
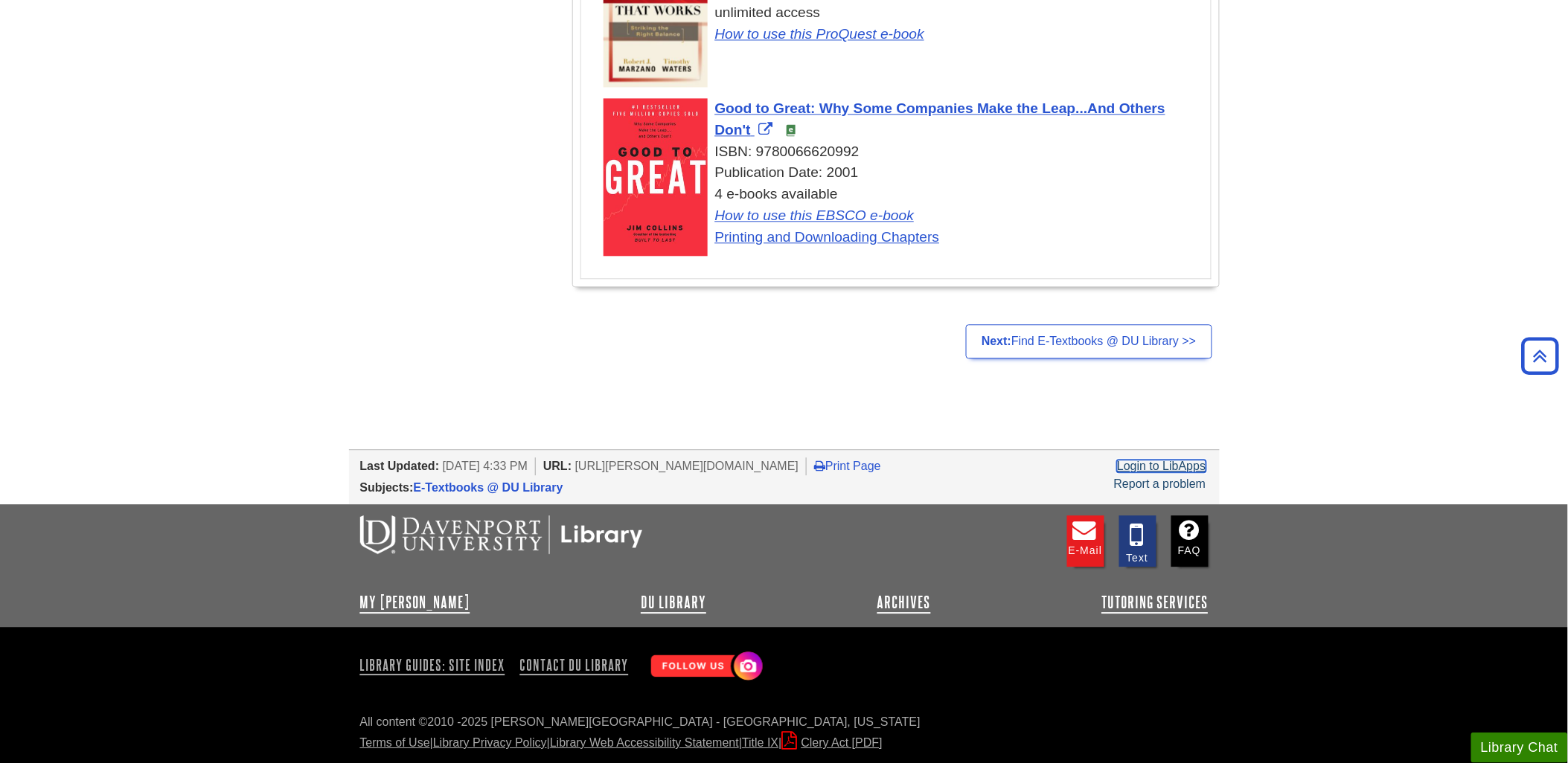
click at [1171, 466] on link "Login to LibApps" at bounding box center [1161, 466] width 89 height 13
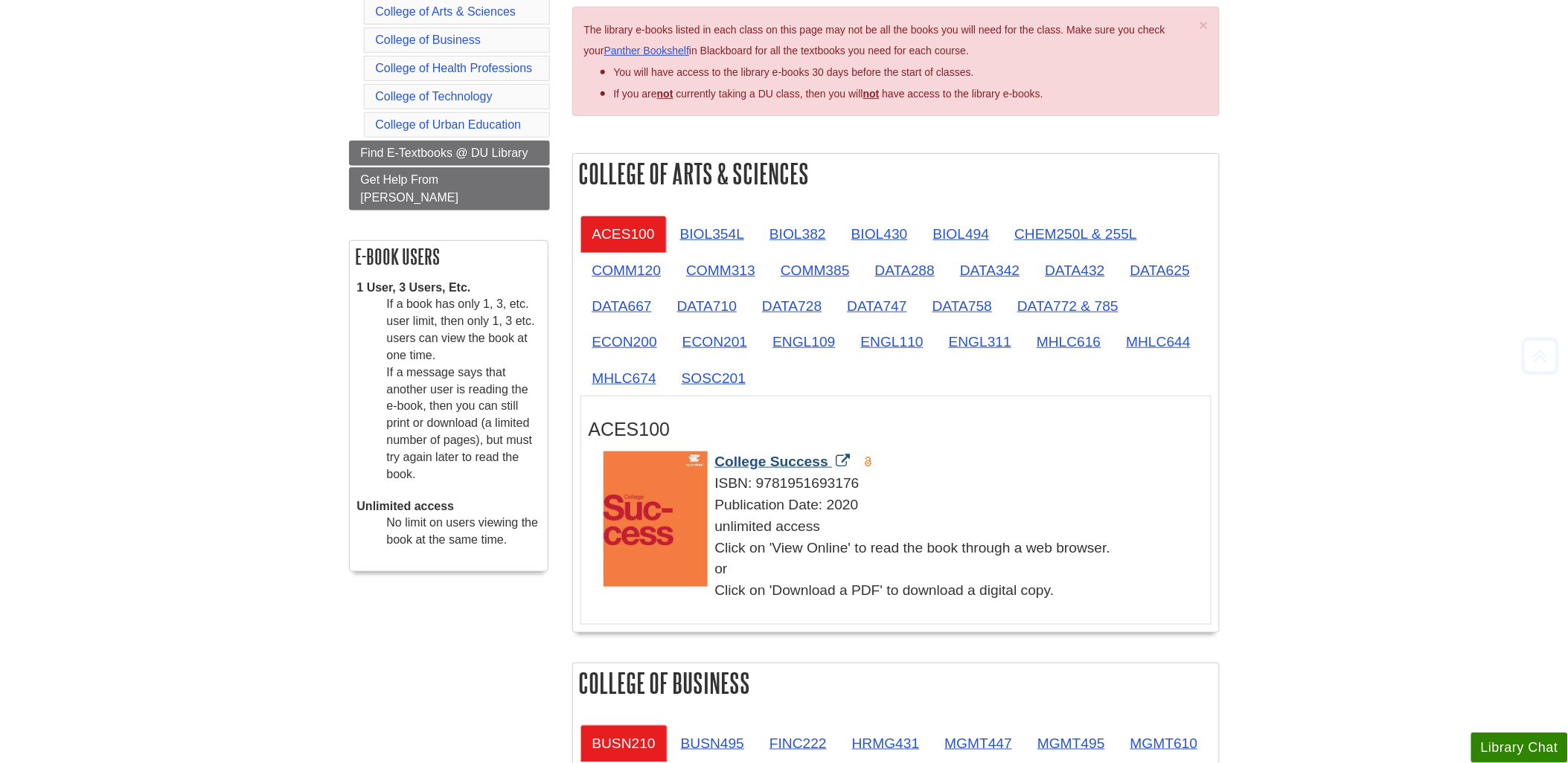
scroll to position [248, 0]
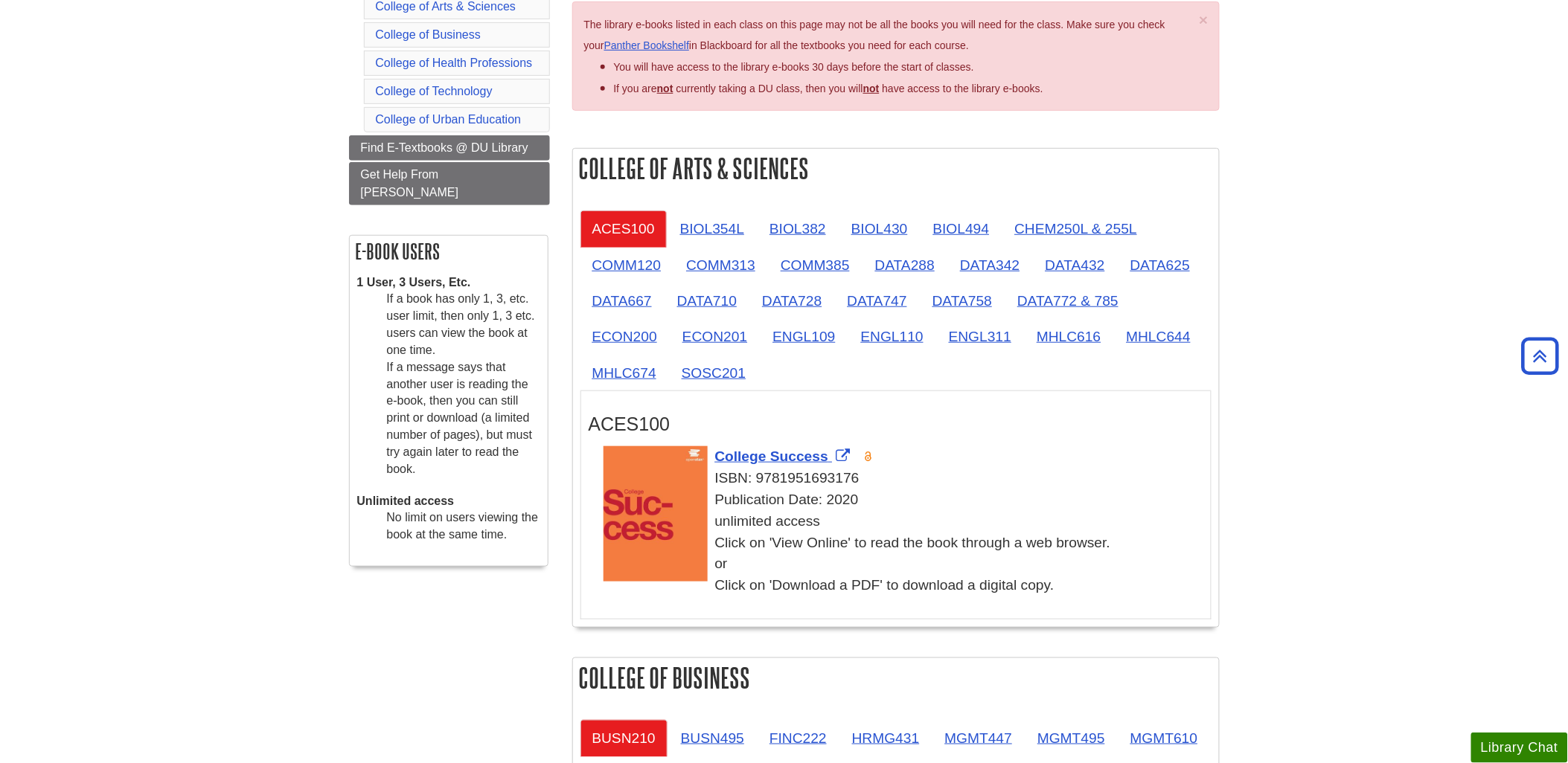
click at [743, 591] on div "unlimited access Click on 'View Online' to read the book through a web browser.…" at bounding box center [903, 553] width 599 height 85
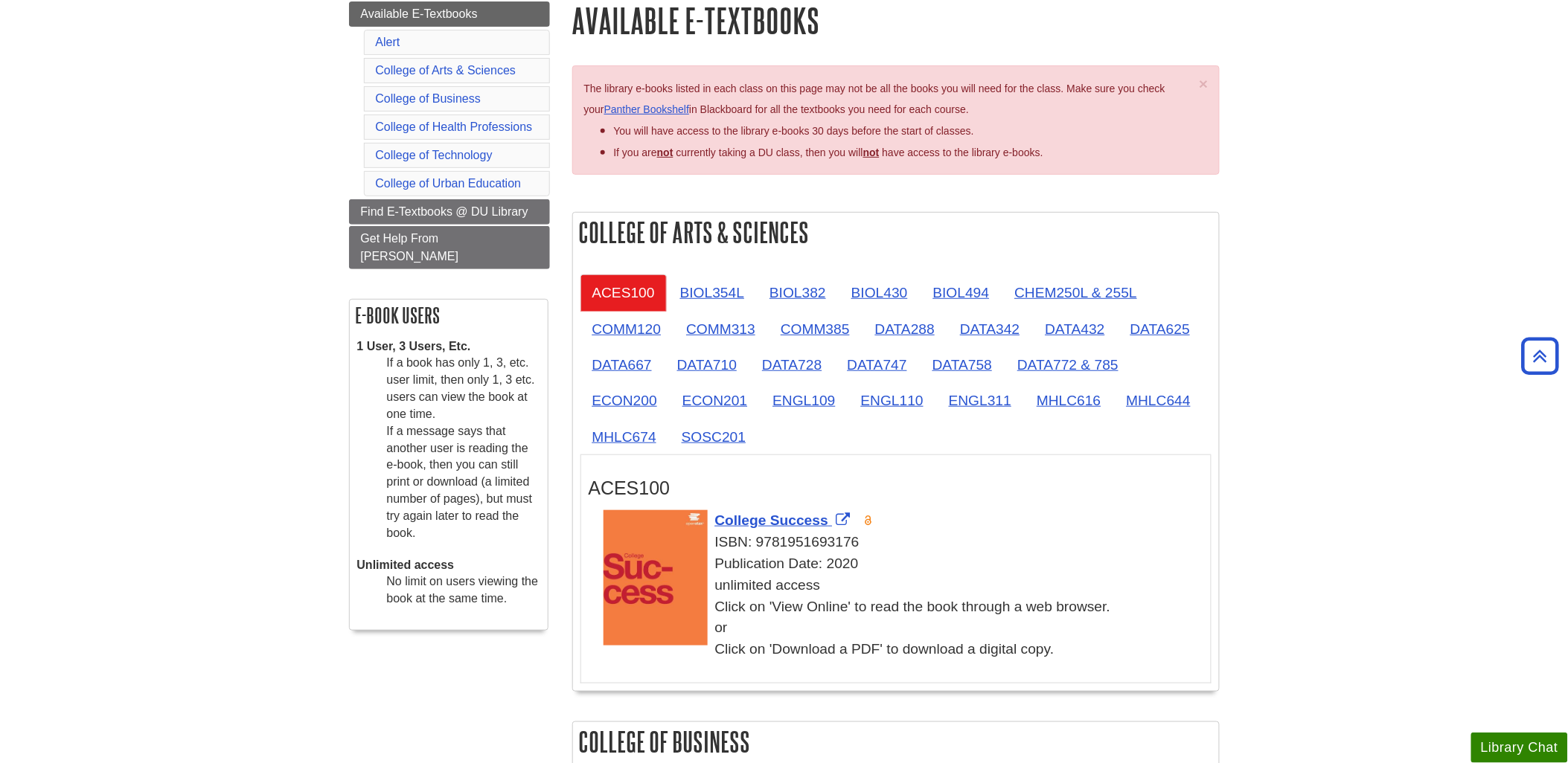
scroll to position [165, 0]
